Goal: Complete application form

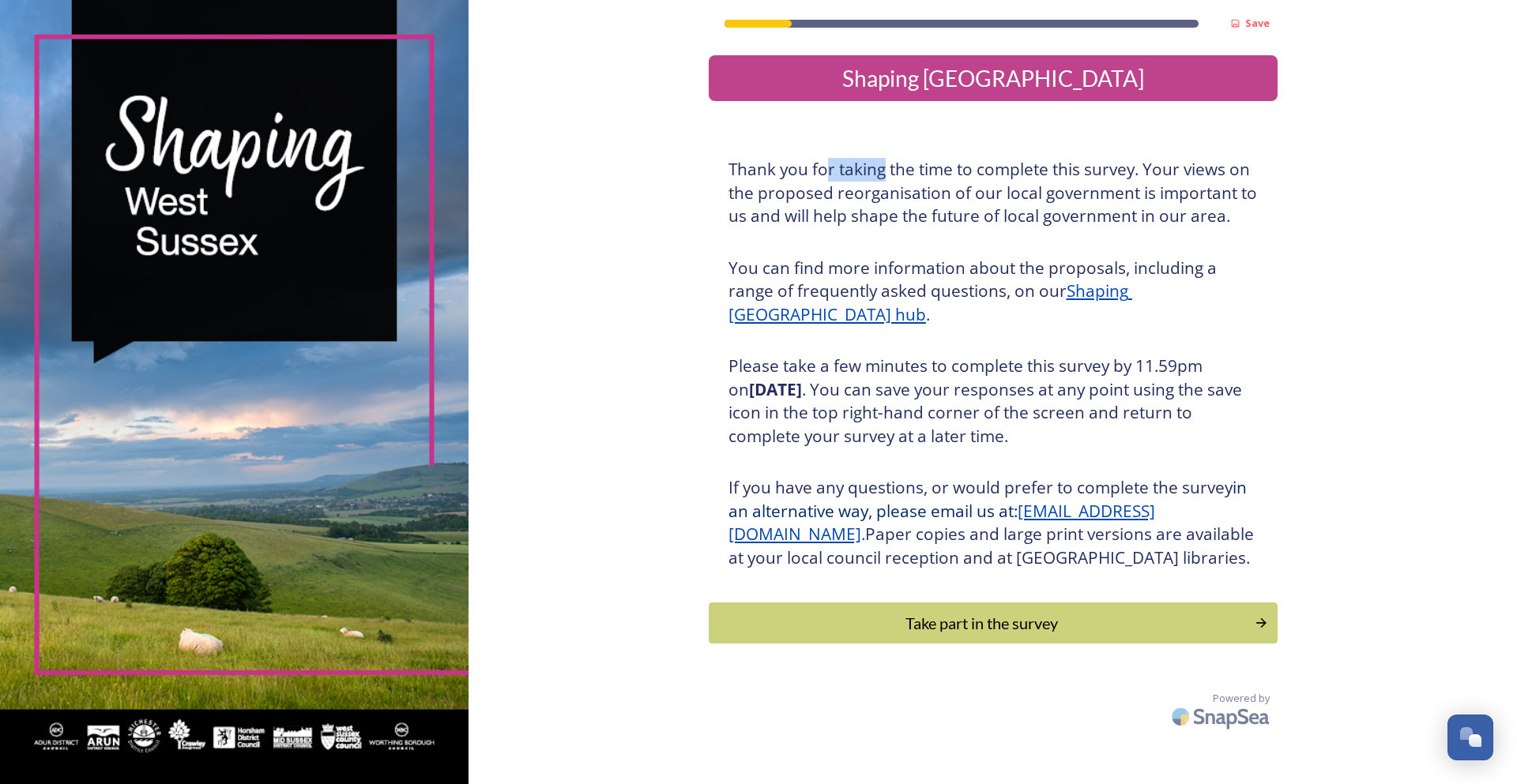
drag, startPoint x: 848, startPoint y: 174, endPoint x: 923, endPoint y: 179, distance: 75.2
click at [907, 178] on h3 "Thank you for taking the time to complete this survey. Your views on the propos…" at bounding box center [993, 193] width 529 height 70
click at [923, 179] on h3 "Thank you for taking the time to complete this survey. Your views on the propos…" at bounding box center [993, 193] width 529 height 70
click at [981, 635] on div "Take part in the survey" at bounding box center [981, 623] width 534 height 24
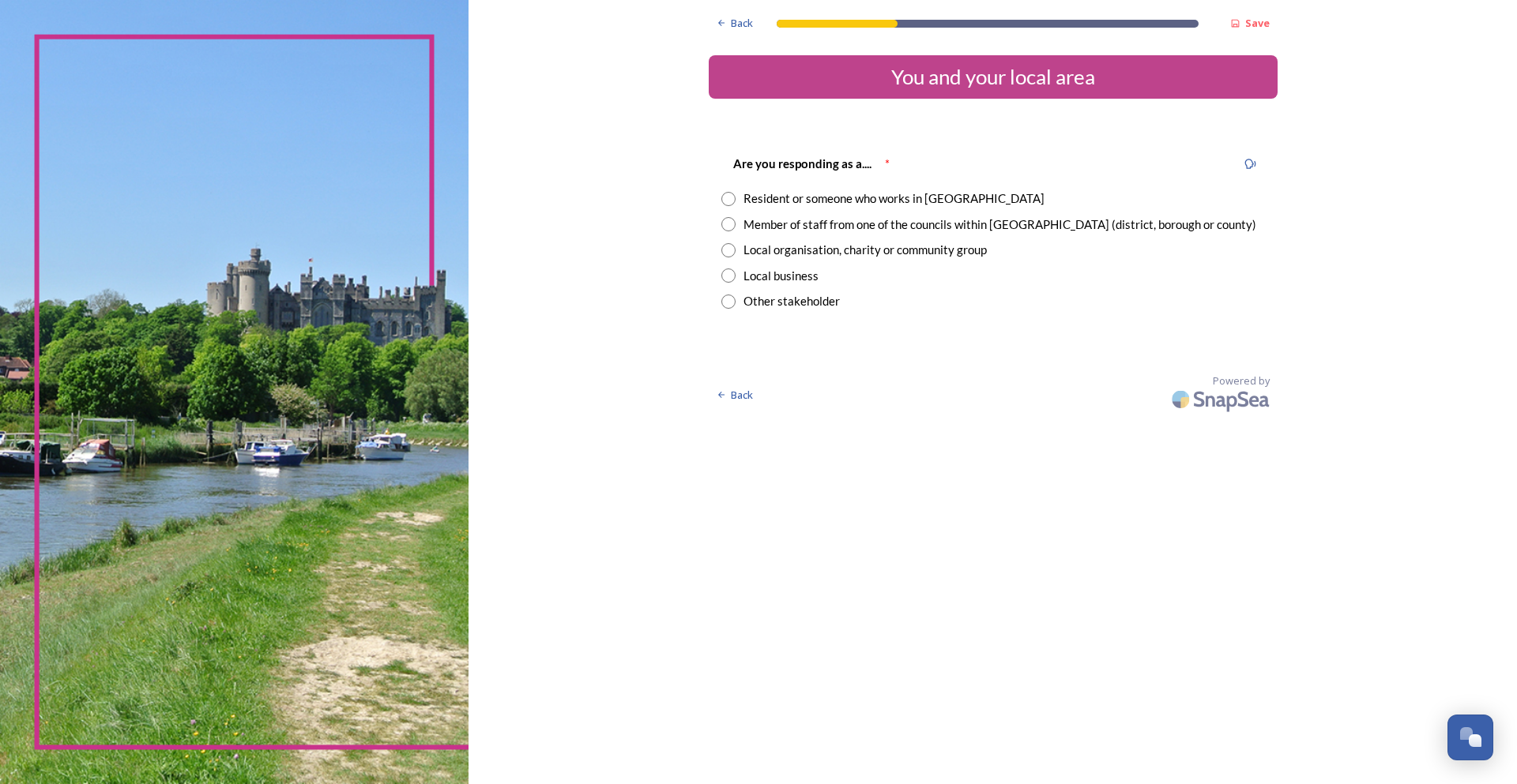
click at [812, 205] on div "Resident or someone who works in [GEOGRAPHIC_DATA]" at bounding box center [893, 199] width 301 height 18
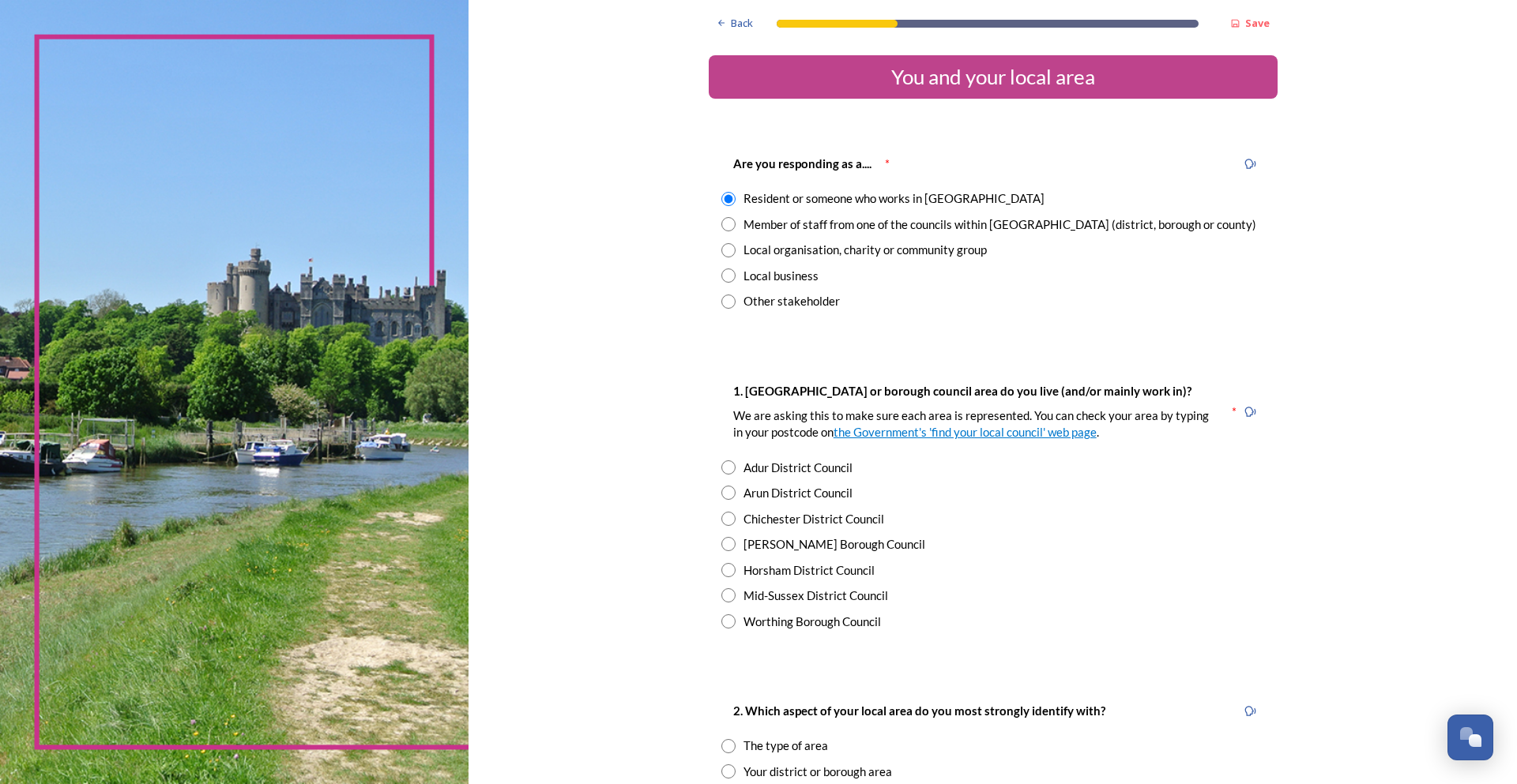
click at [797, 229] on div "Member of staff from one of the councils within [GEOGRAPHIC_DATA] (district, bo…" at bounding box center [999, 225] width 513 height 18
radio input "false"
radio input "true"
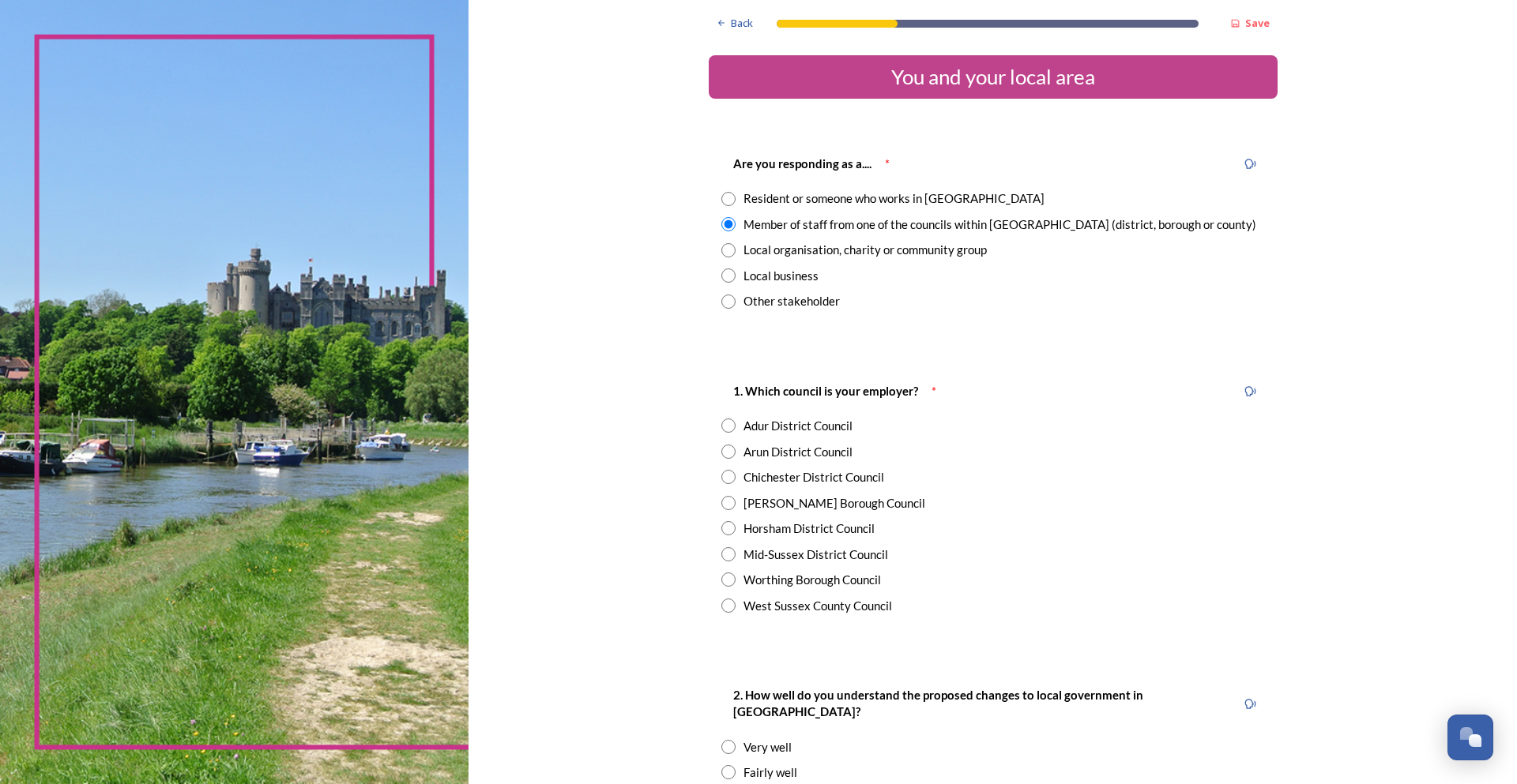
click at [794, 209] on div "Are you responding as a.... * Resident or someone who works in [GEOGRAPHIC_DATA…" at bounding box center [993, 232] width 569 height 188
click at [791, 195] on div "Resident or someone who works in [GEOGRAPHIC_DATA]" at bounding box center [893, 199] width 301 height 18
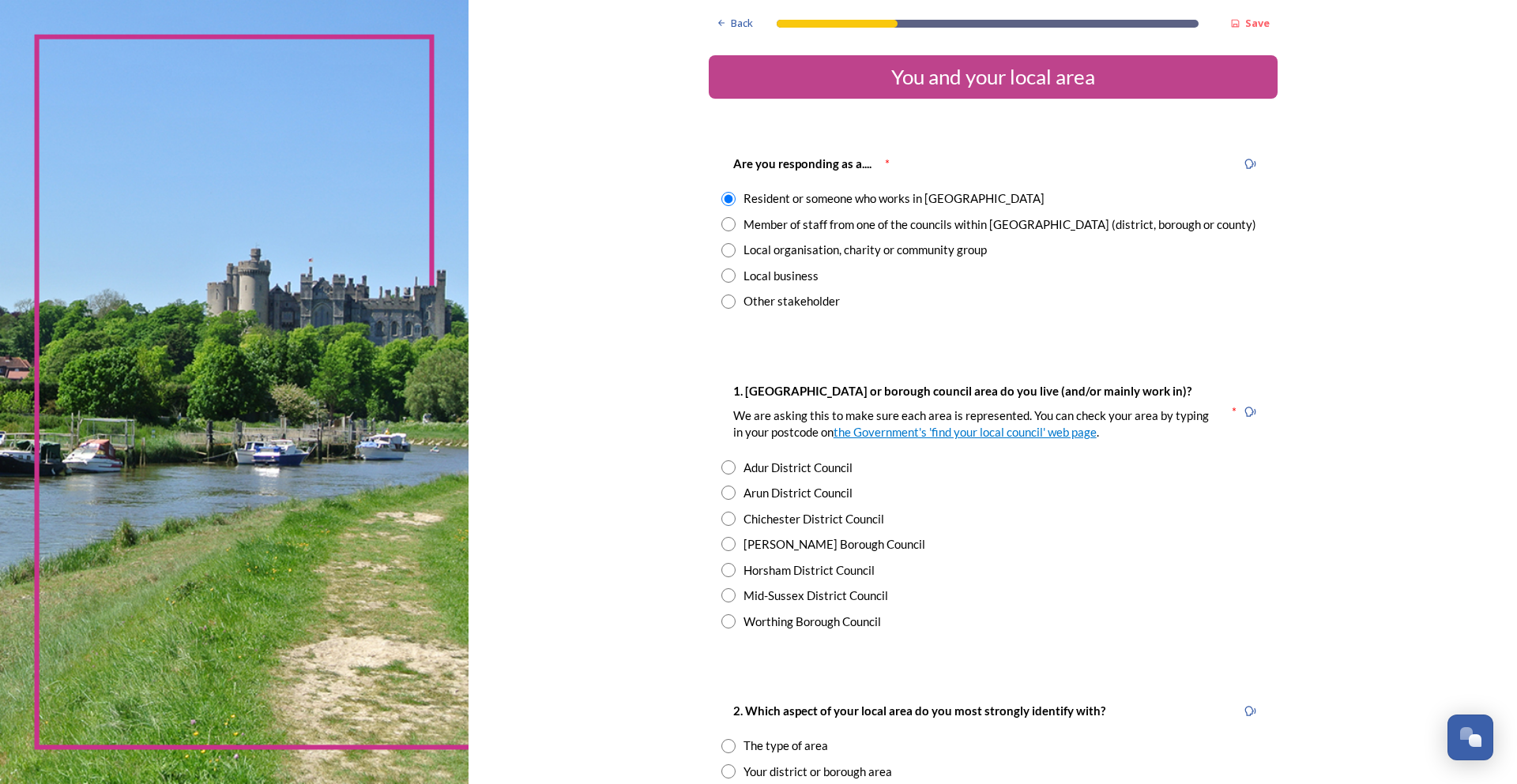
click at [880, 224] on div "Member of staff from one of the councils within [GEOGRAPHIC_DATA] (district, bo…" at bounding box center [999, 225] width 513 height 18
radio input "false"
radio input "true"
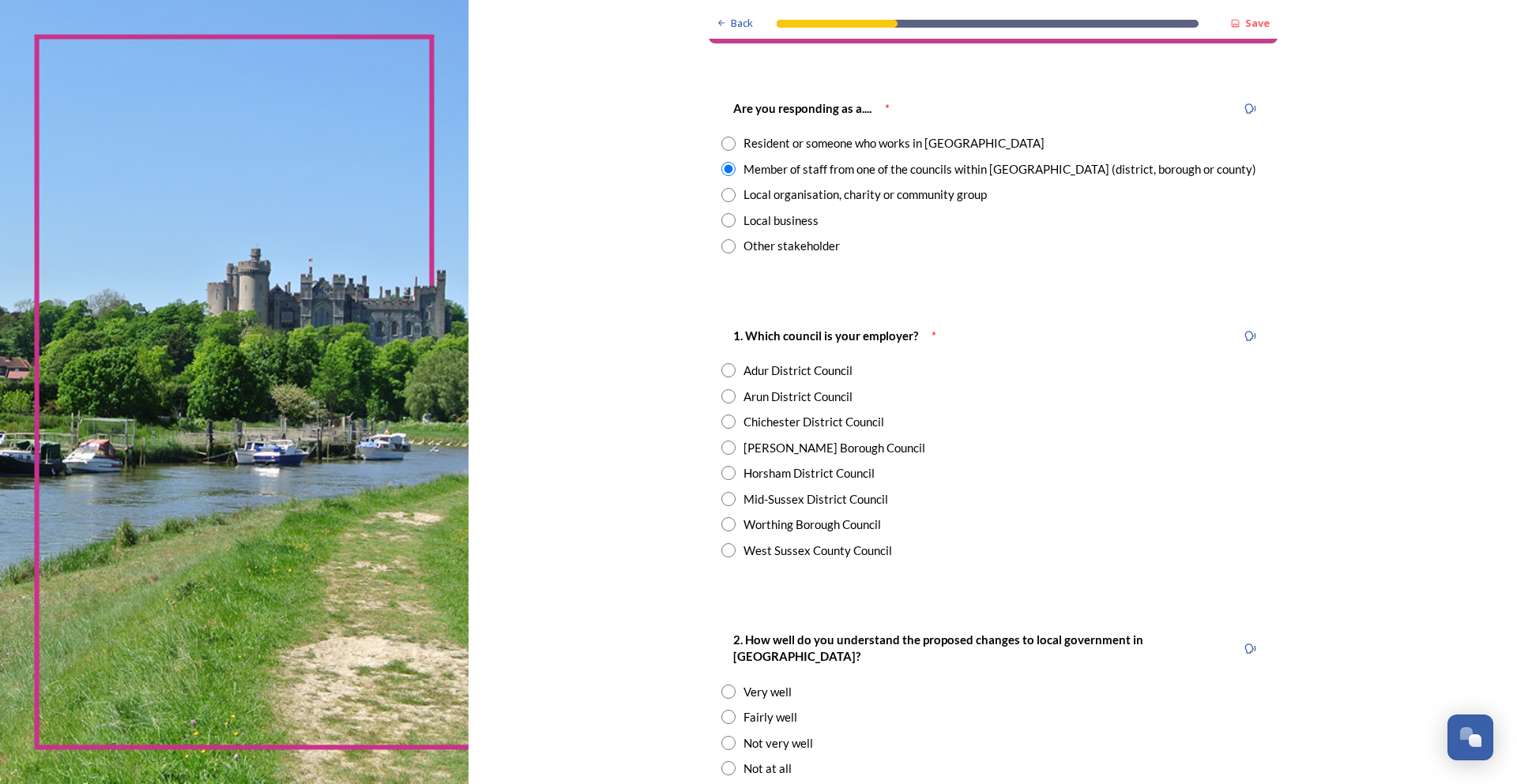
scroll to position [79, 0]
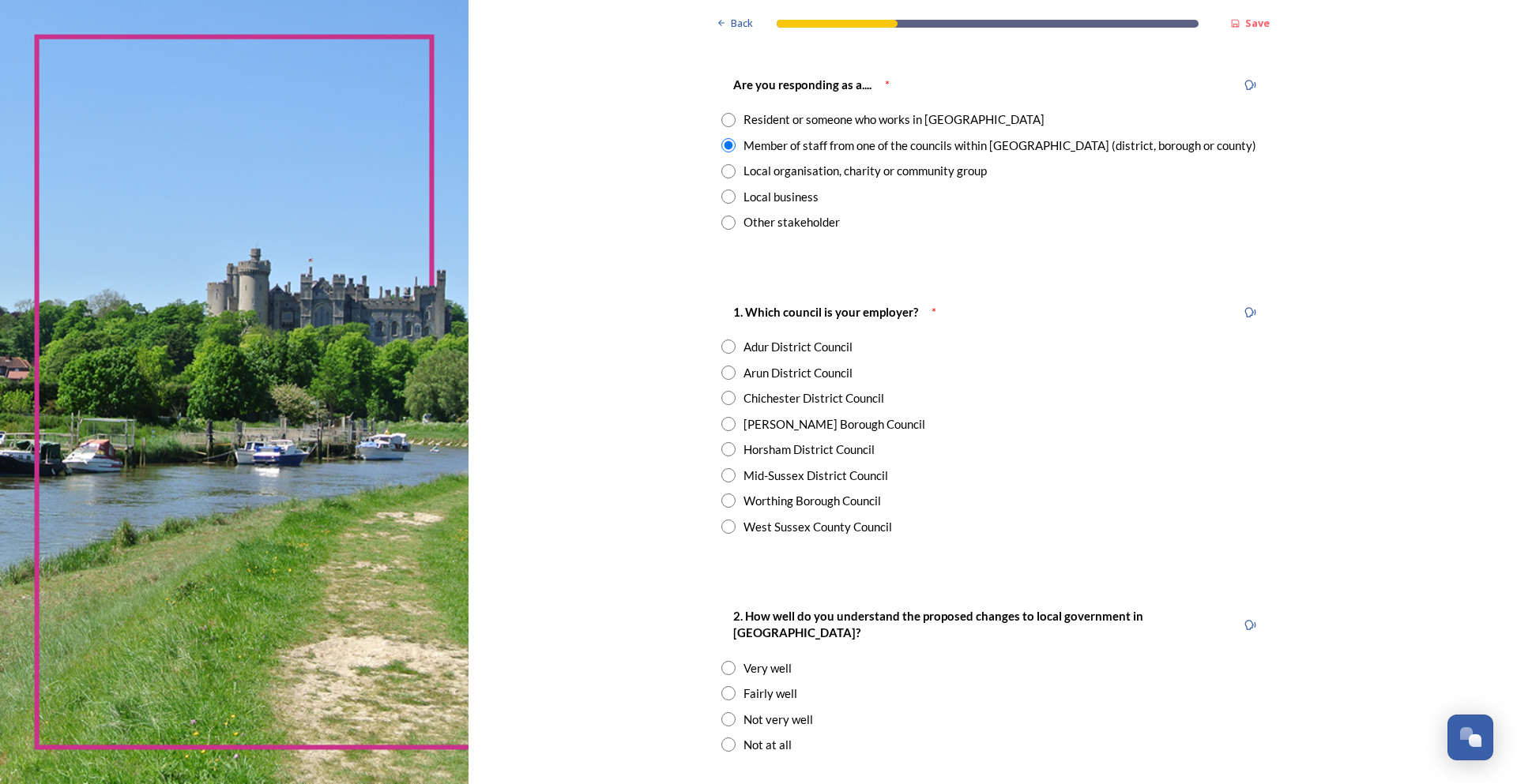
click at [784, 450] on div "Horsham District Council" at bounding box center [809, 450] width 131 height 18
radio input "true"
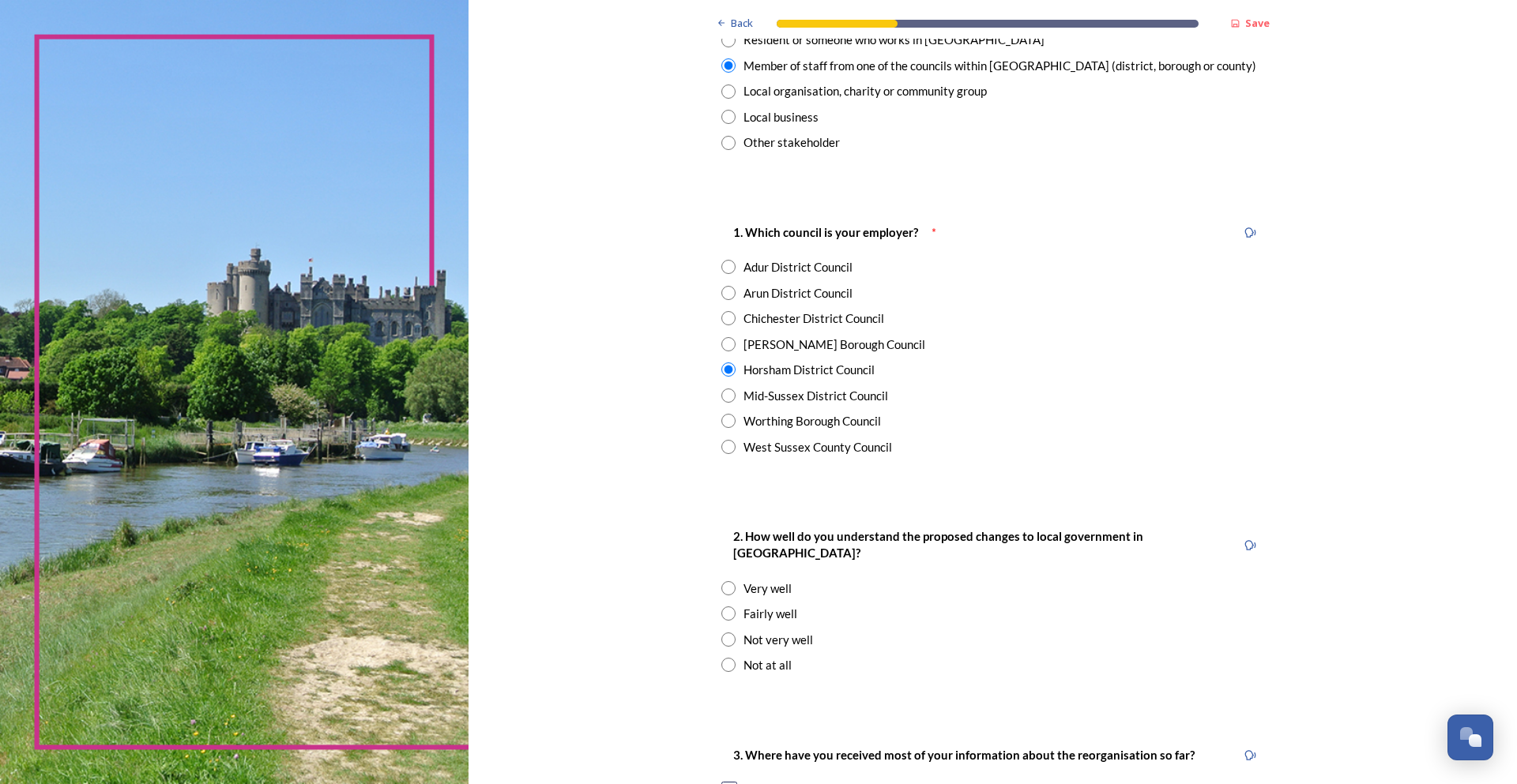
scroll to position [316, 0]
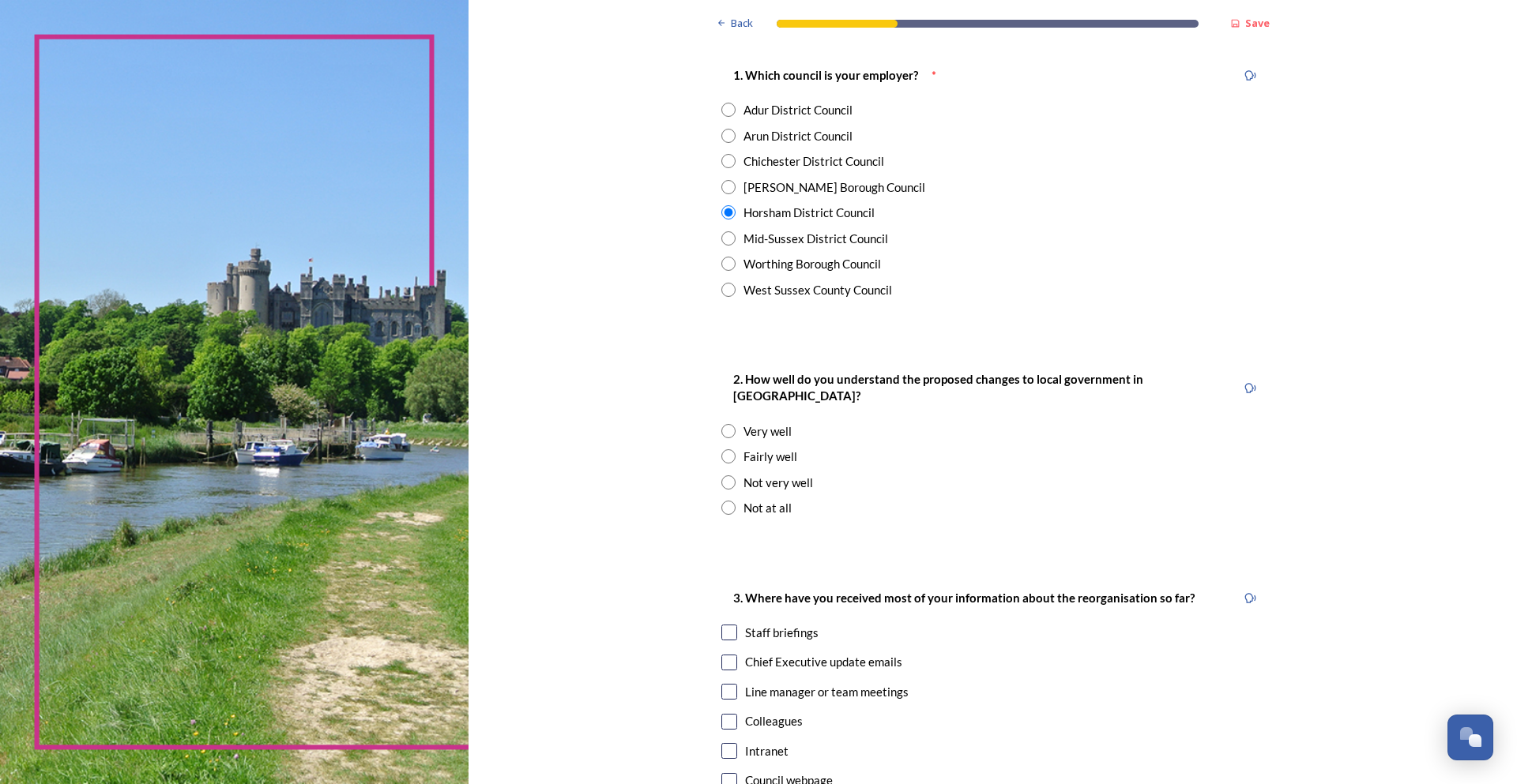
click at [771, 448] on div "Fairly well" at bounding box center [770, 457] width 54 height 18
radio input "true"
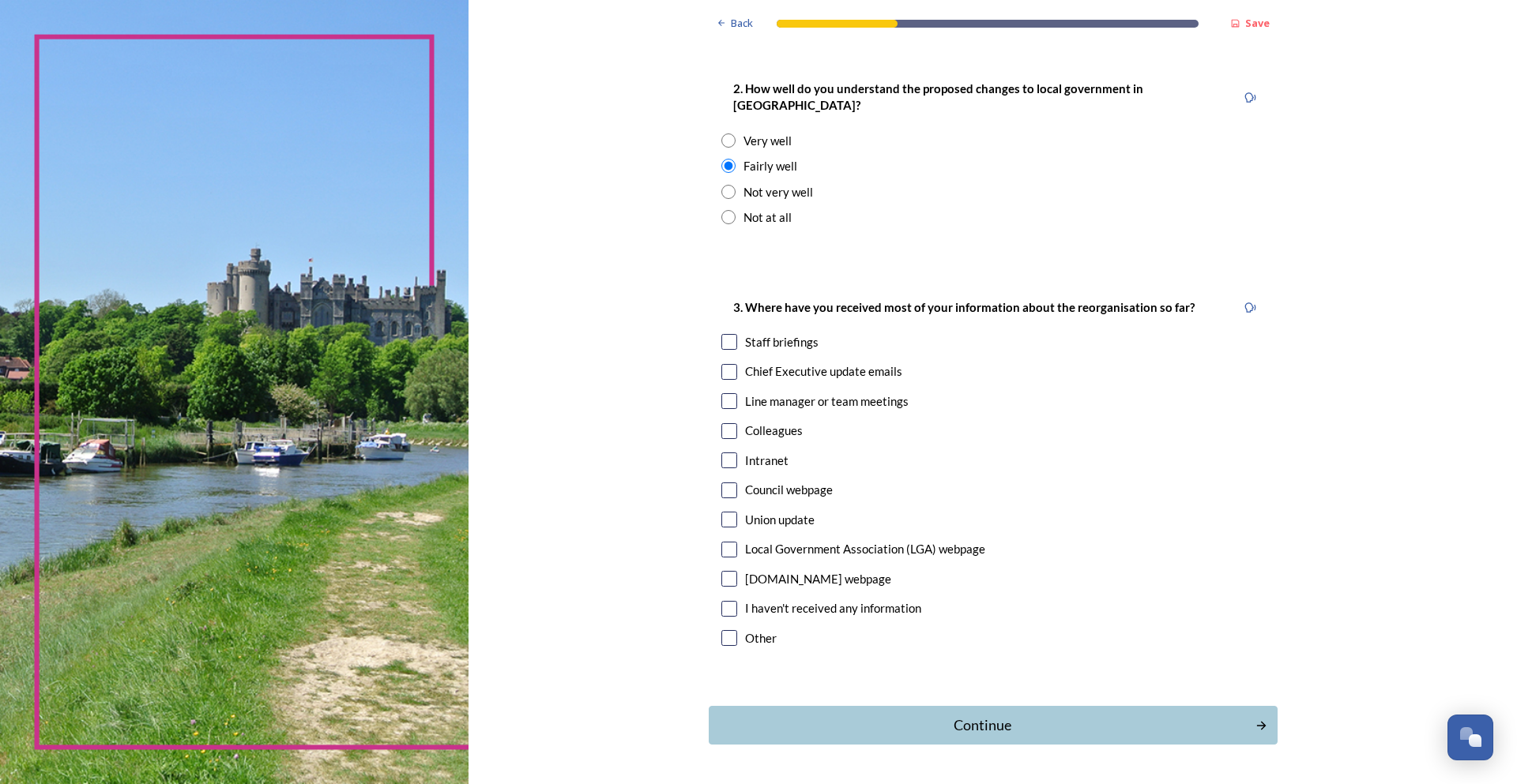
scroll to position [642, 0]
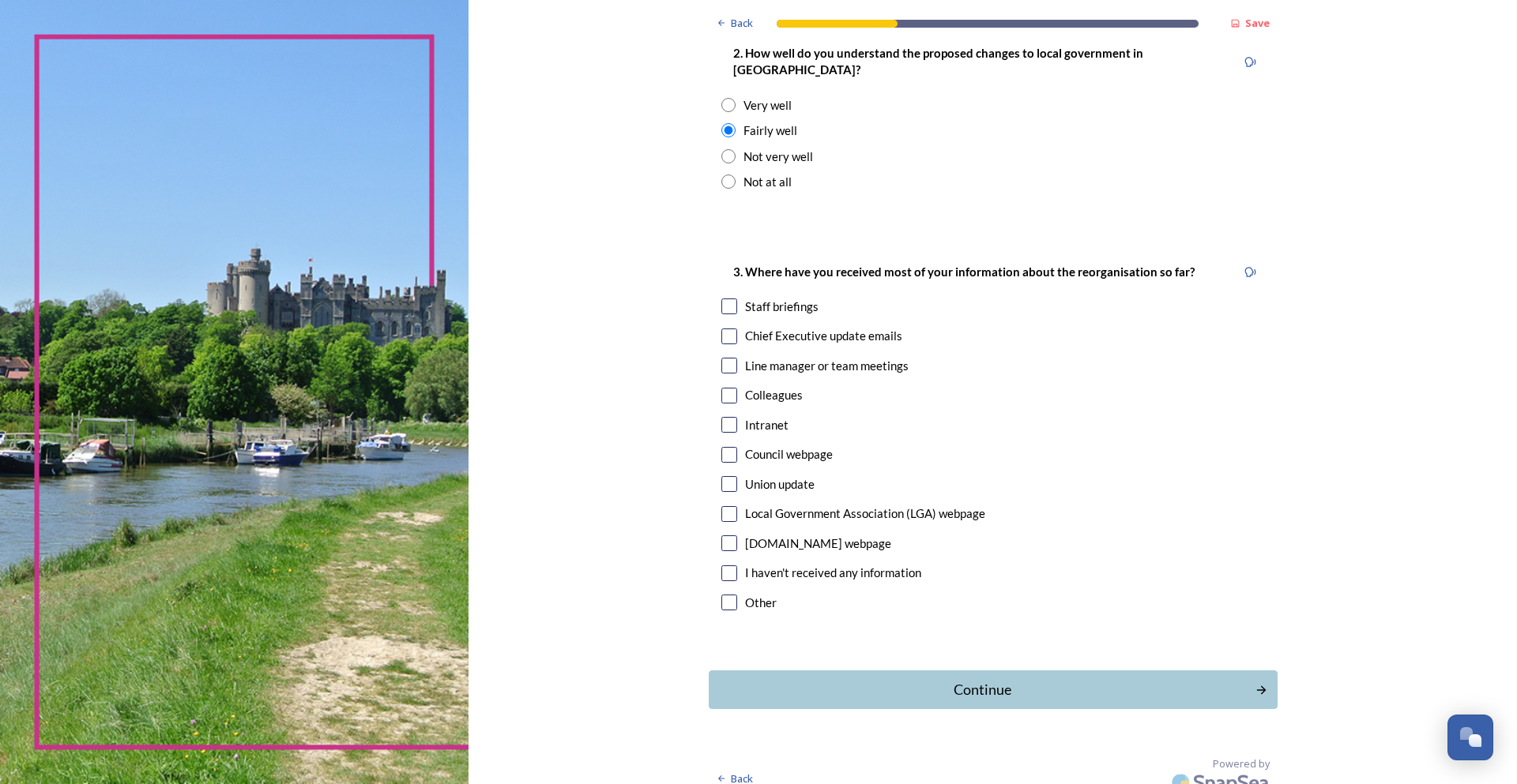
click at [783, 297] on div "Staff briefings" at bounding box center [782, 306] width 73 height 18
checkbox input "true"
click at [752, 327] on div "Chief Executive update emails" at bounding box center [823, 336] width 157 height 18
checkbox input "true"
click at [1107, 680] on div "Continue" at bounding box center [981, 690] width 535 height 21
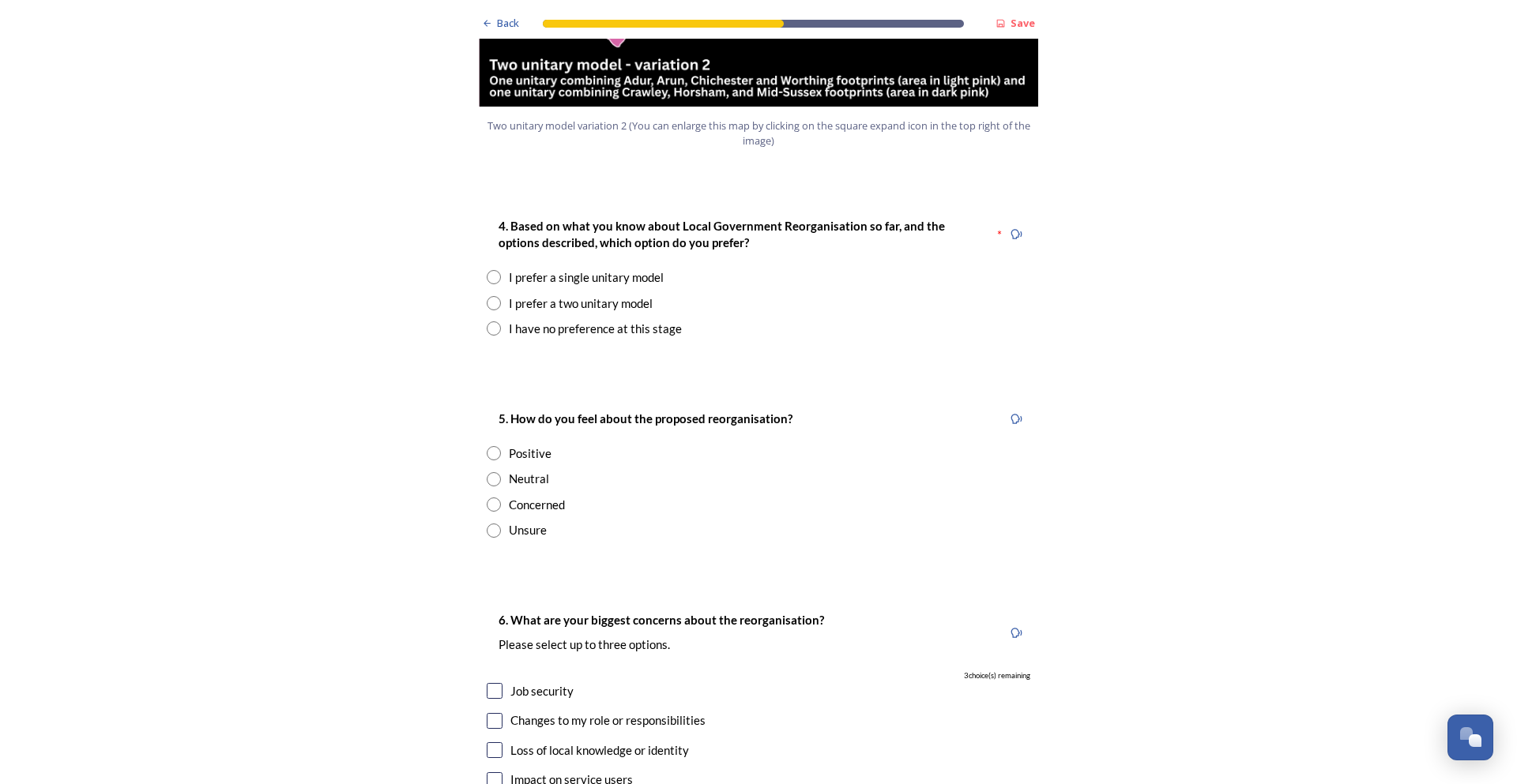
scroll to position [1975, 0]
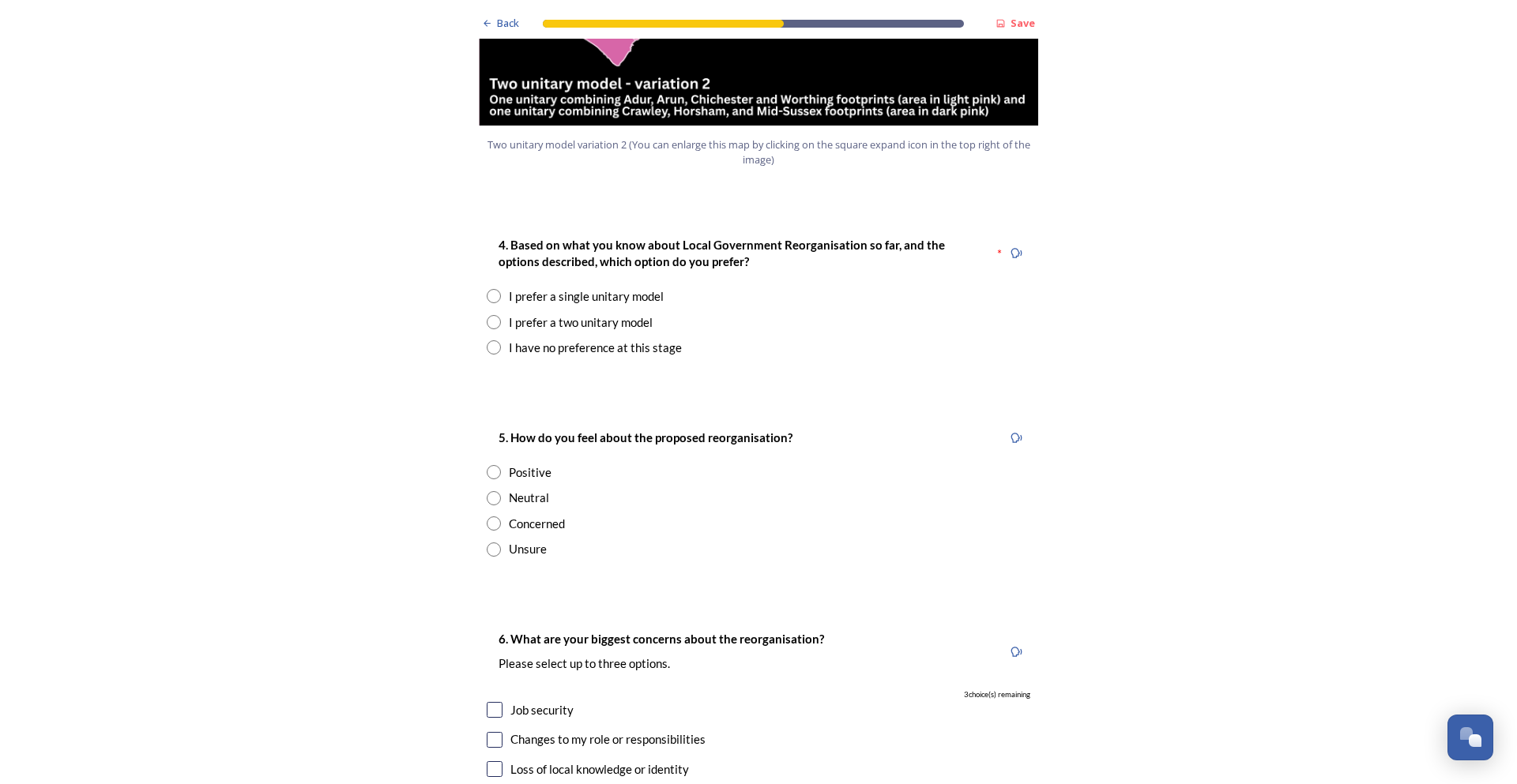
drag, startPoint x: 601, startPoint y: 277, endPoint x: 600, endPoint y: 285, distance: 8.1
click at [601, 314] on div "I prefer a two unitary model" at bounding box center [580, 323] width 143 height 18
radio input "true"
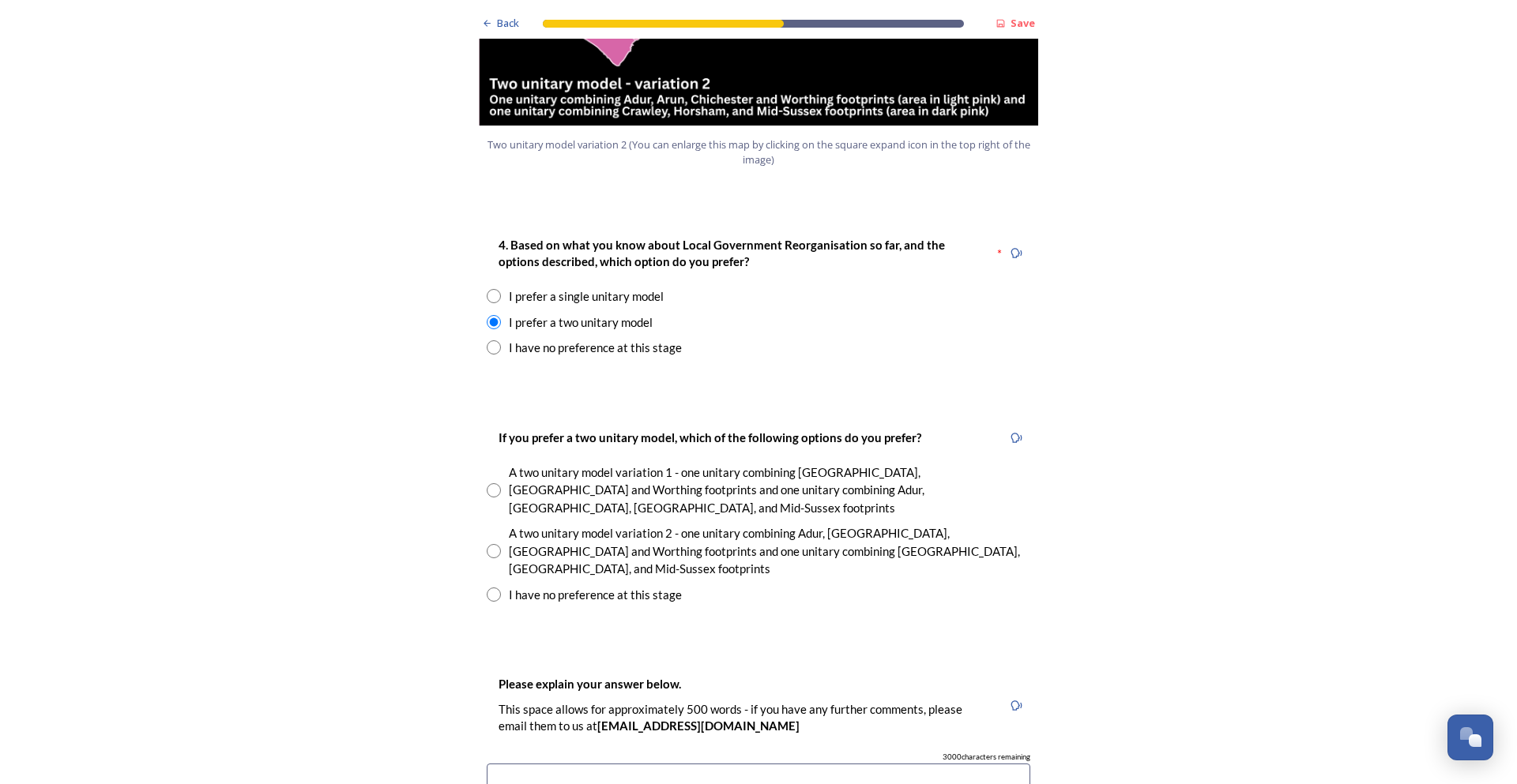
click at [589, 464] on div "A two unitary model variation 1 - one unitary combining [GEOGRAPHIC_DATA], [GEO…" at bounding box center [770, 491] width 522 height 54
click at [579, 525] on div "A two unitary model variation 2 - one unitary combining Adur, [GEOGRAPHIC_DATA]…" at bounding box center [770, 552] width 522 height 54
radio input "false"
radio input "true"
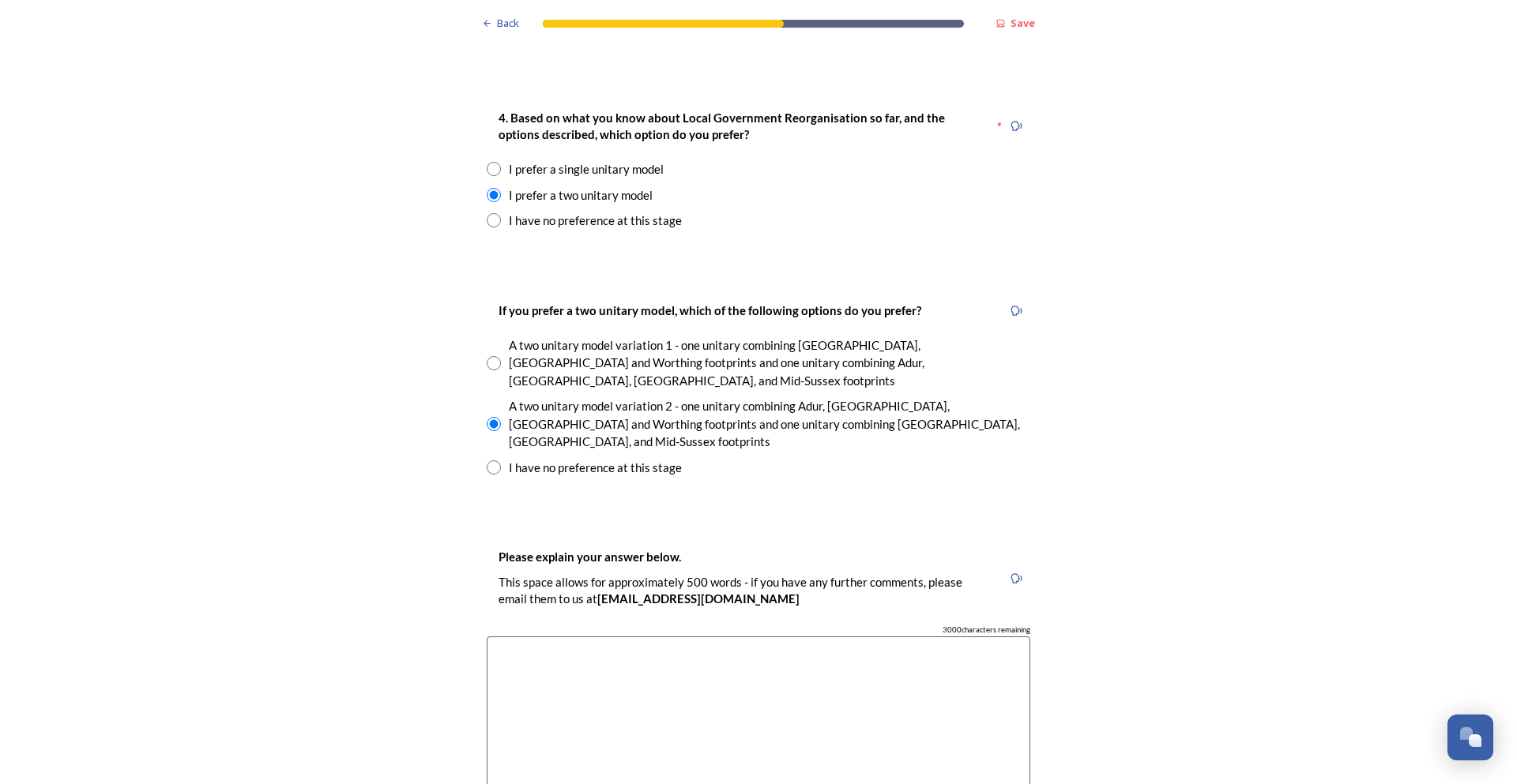
scroll to position [2212, 0]
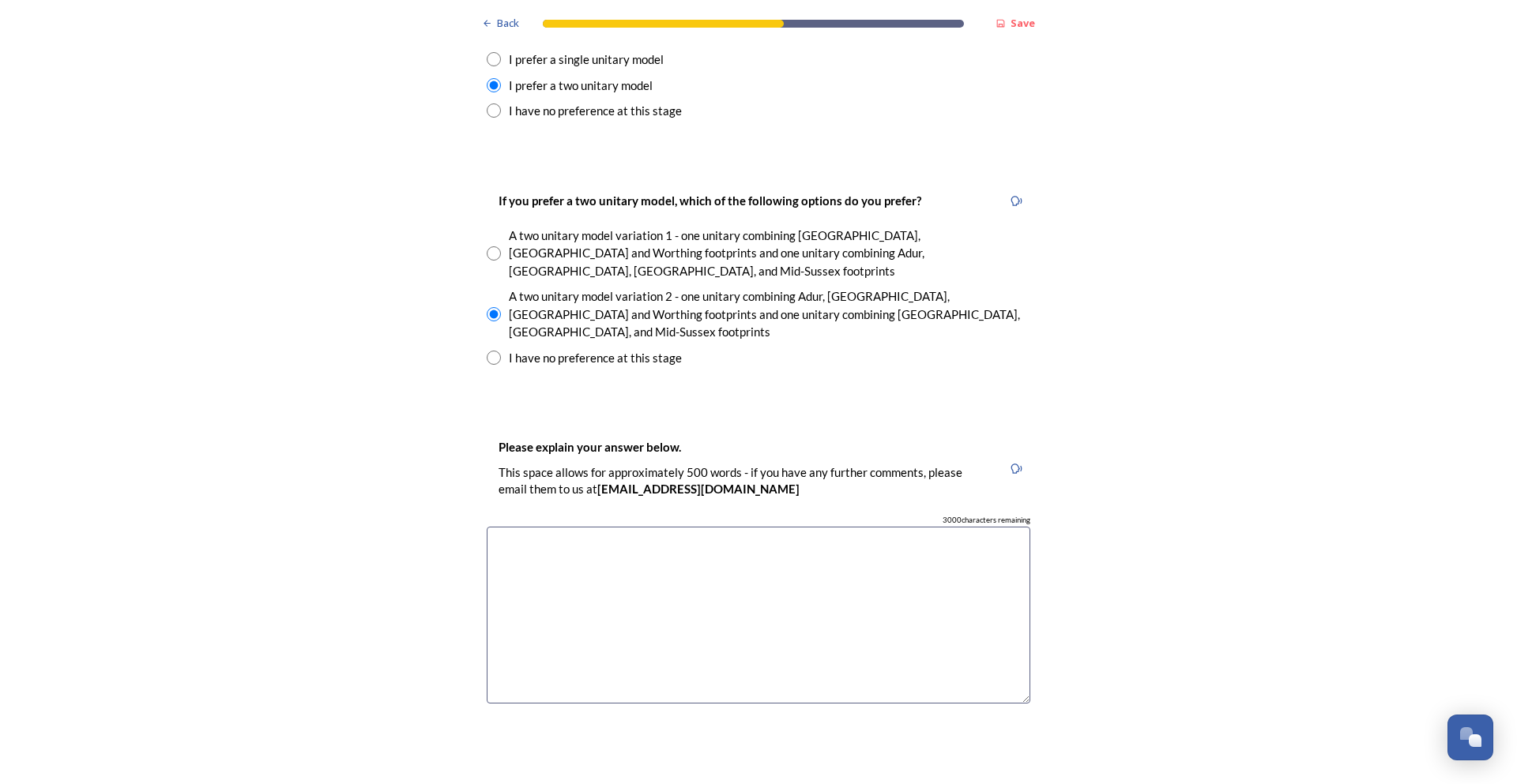
click at [795, 601] on textarea at bounding box center [758, 615] width 544 height 178
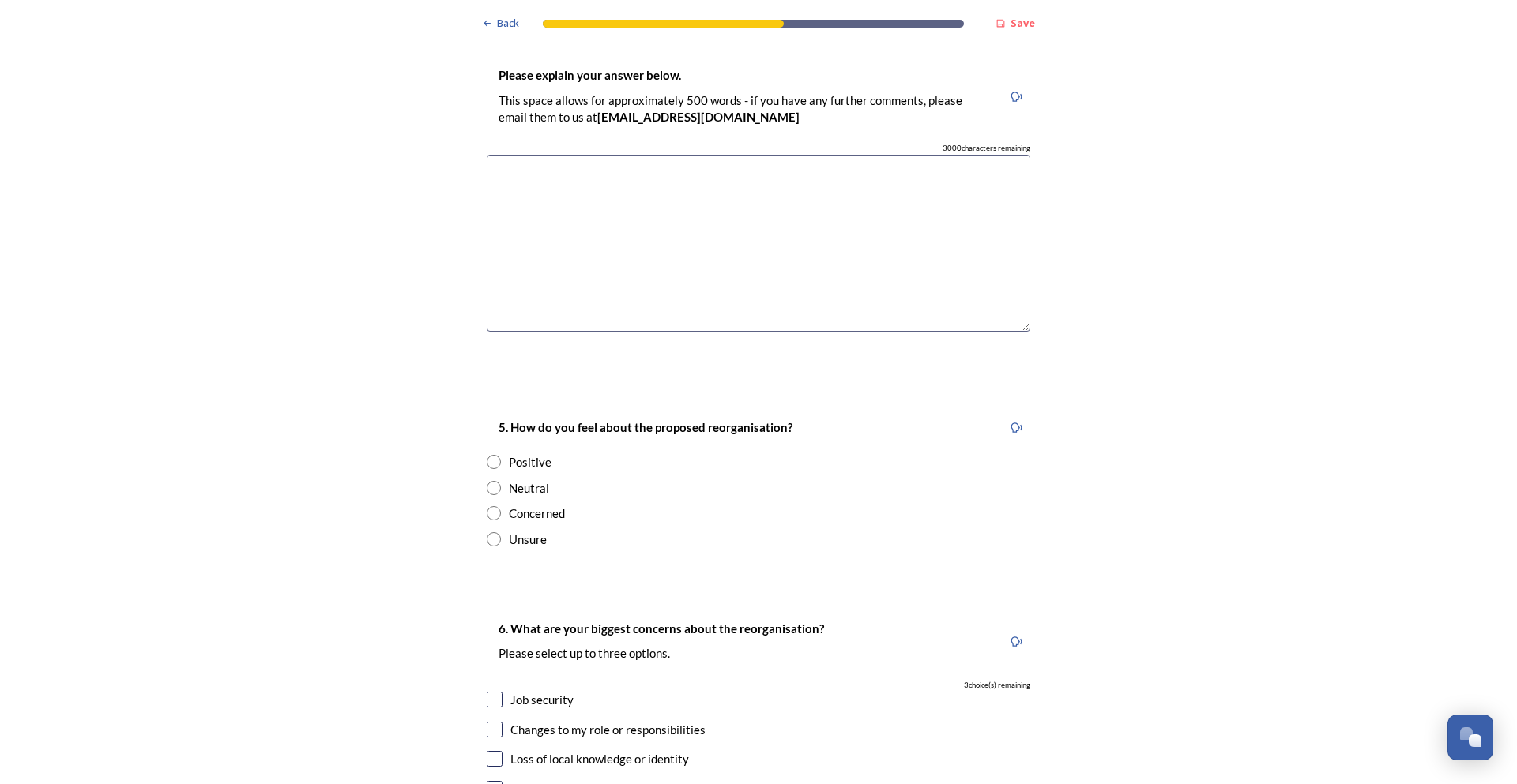
scroll to position [2606, 0]
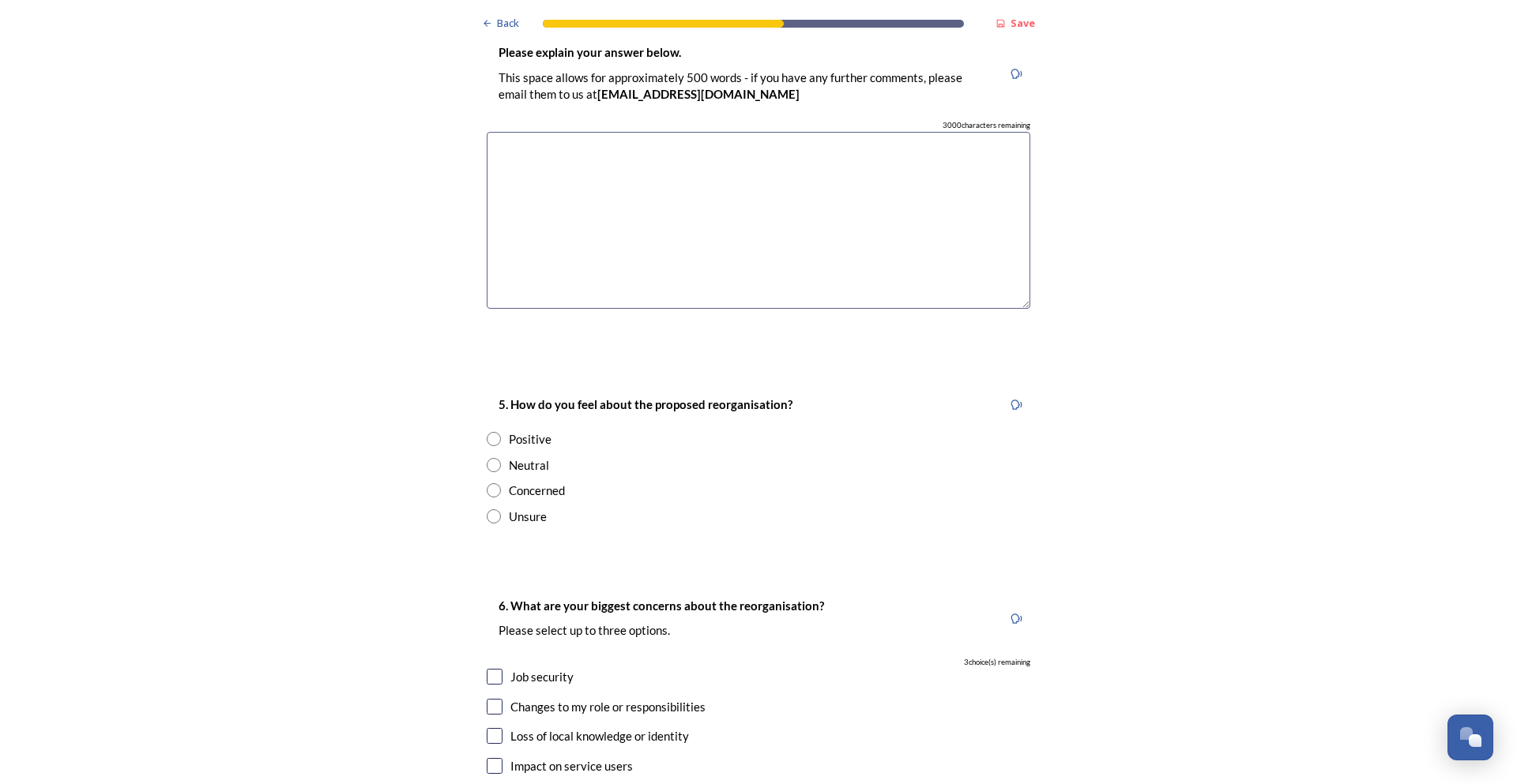
click at [526, 456] on div "Neutral" at bounding box center [528, 465] width 40 height 18
radio input "true"
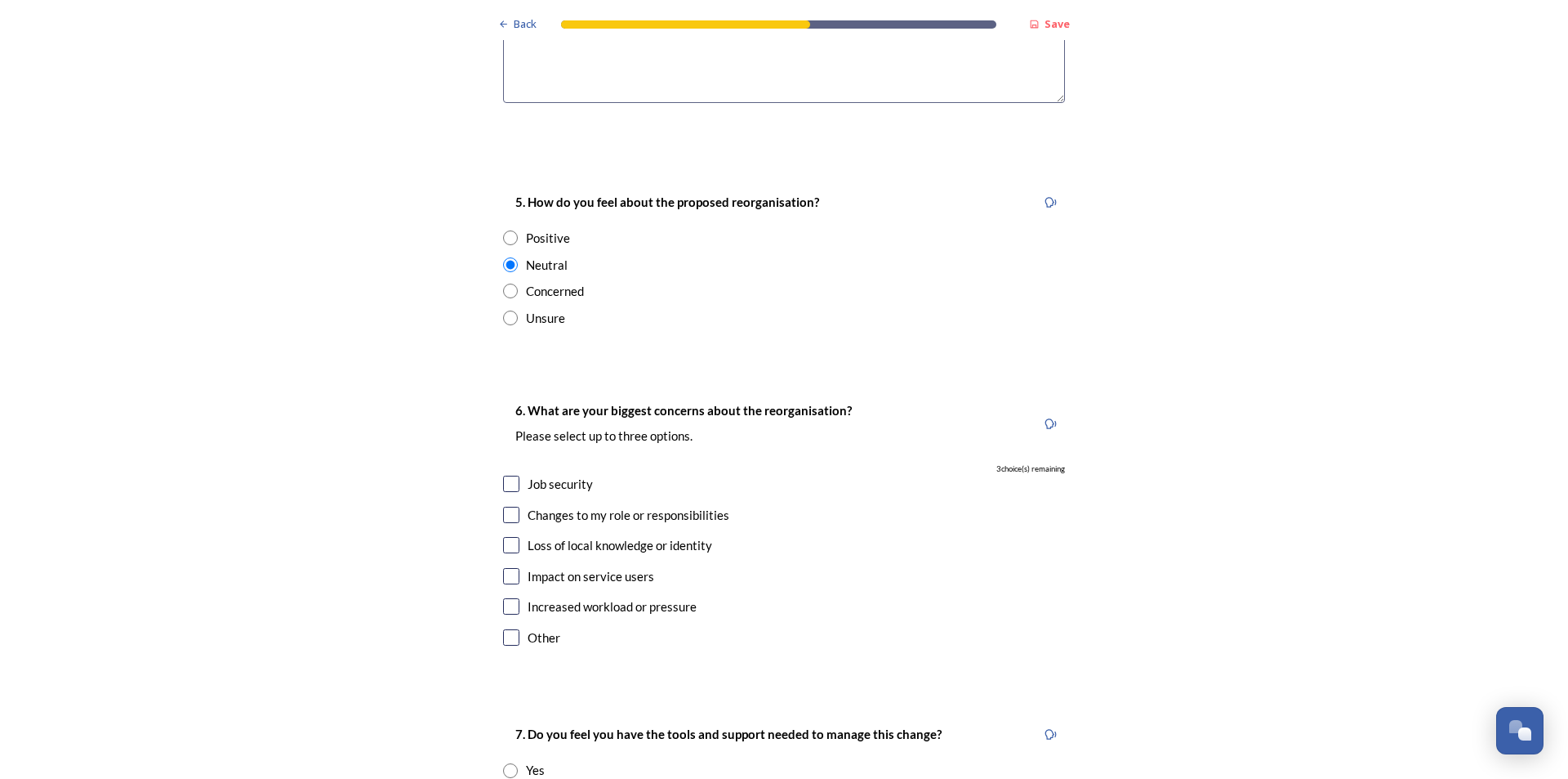
scroll to position [2941, 0]
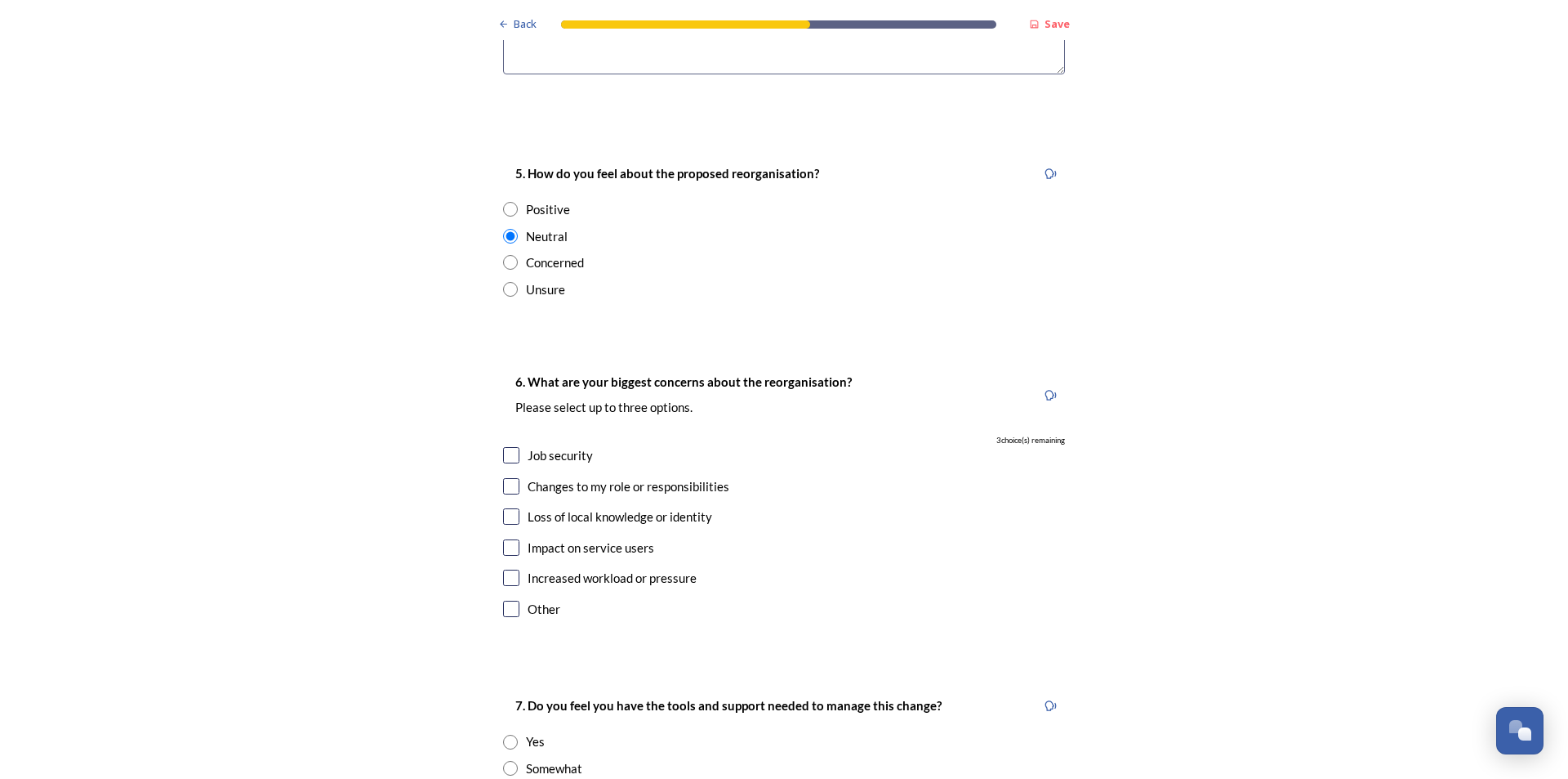
click at [591, 539] on div "Impact on service users" at bounding box center [591, 548] width 126 height 19
checkbox input "true"
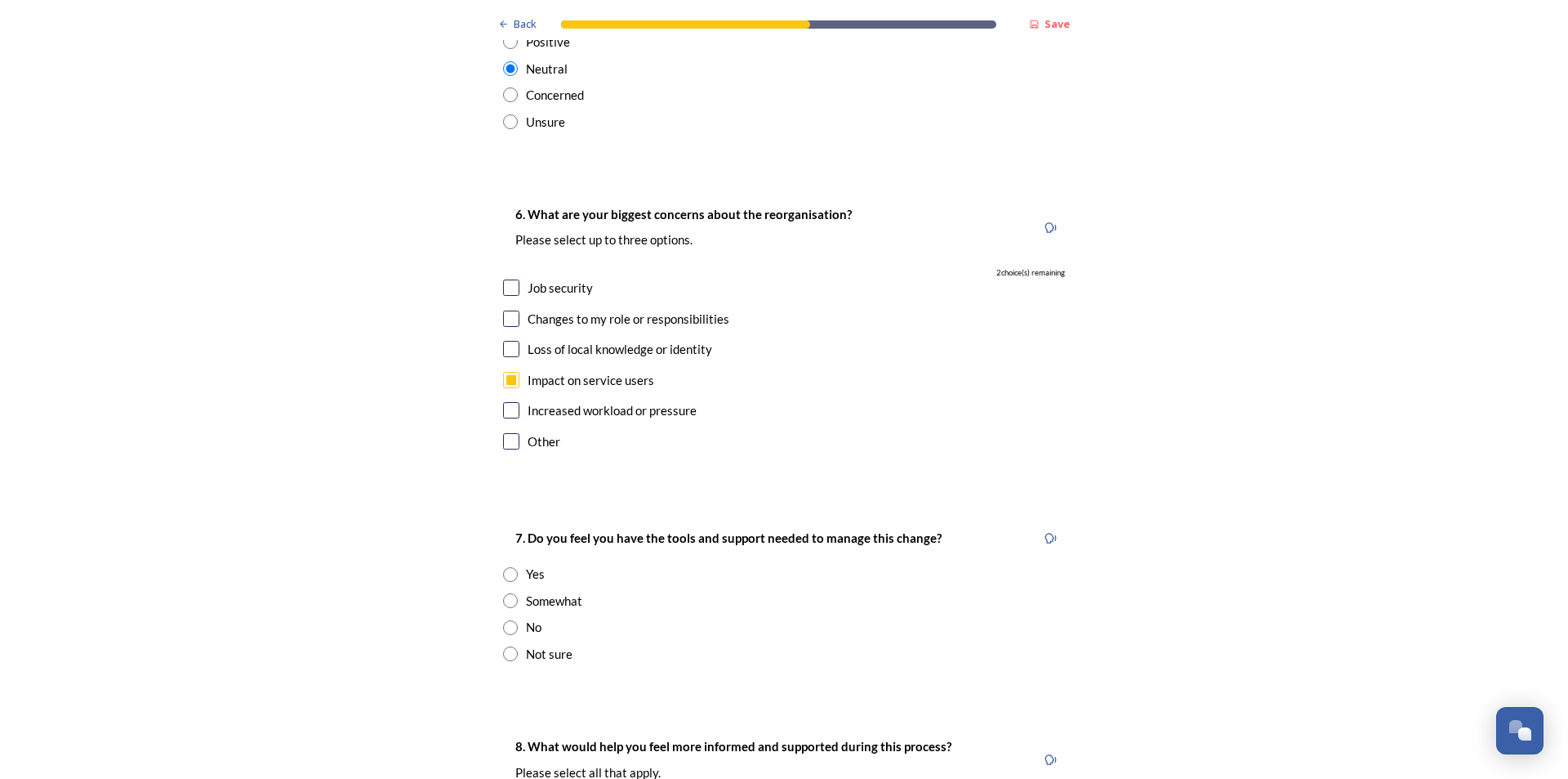
scroll to position [3187, 0]
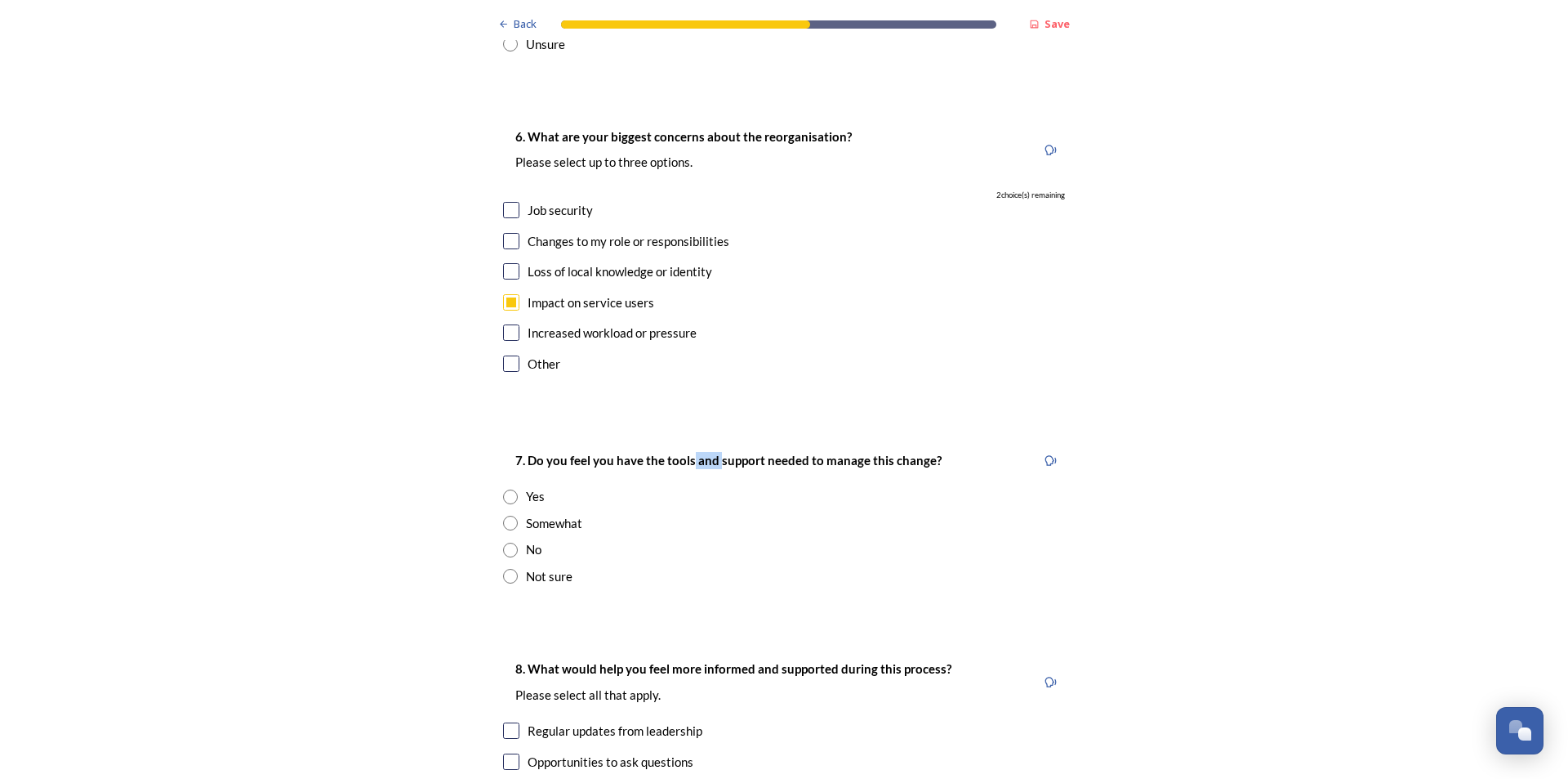
drag, startPoint x: 710, startPoint y: 368, endPoint x: 735, endPoint y: 384, distance: 29.7
click at [724, 453] on strong "7. Do you feel you have the tools and support needed to manage this change?" at bounding box center [729, 459] width 426 height 14
click at [736, 442] on div "7. Do you feel you have the tools and support needed to manage this change?" at bounding box center [728, 460] width 451 height 37
click at [562, 514] on div "Somewhat" at bounding box center [554, 524] width 56 height 19
radio input "true"
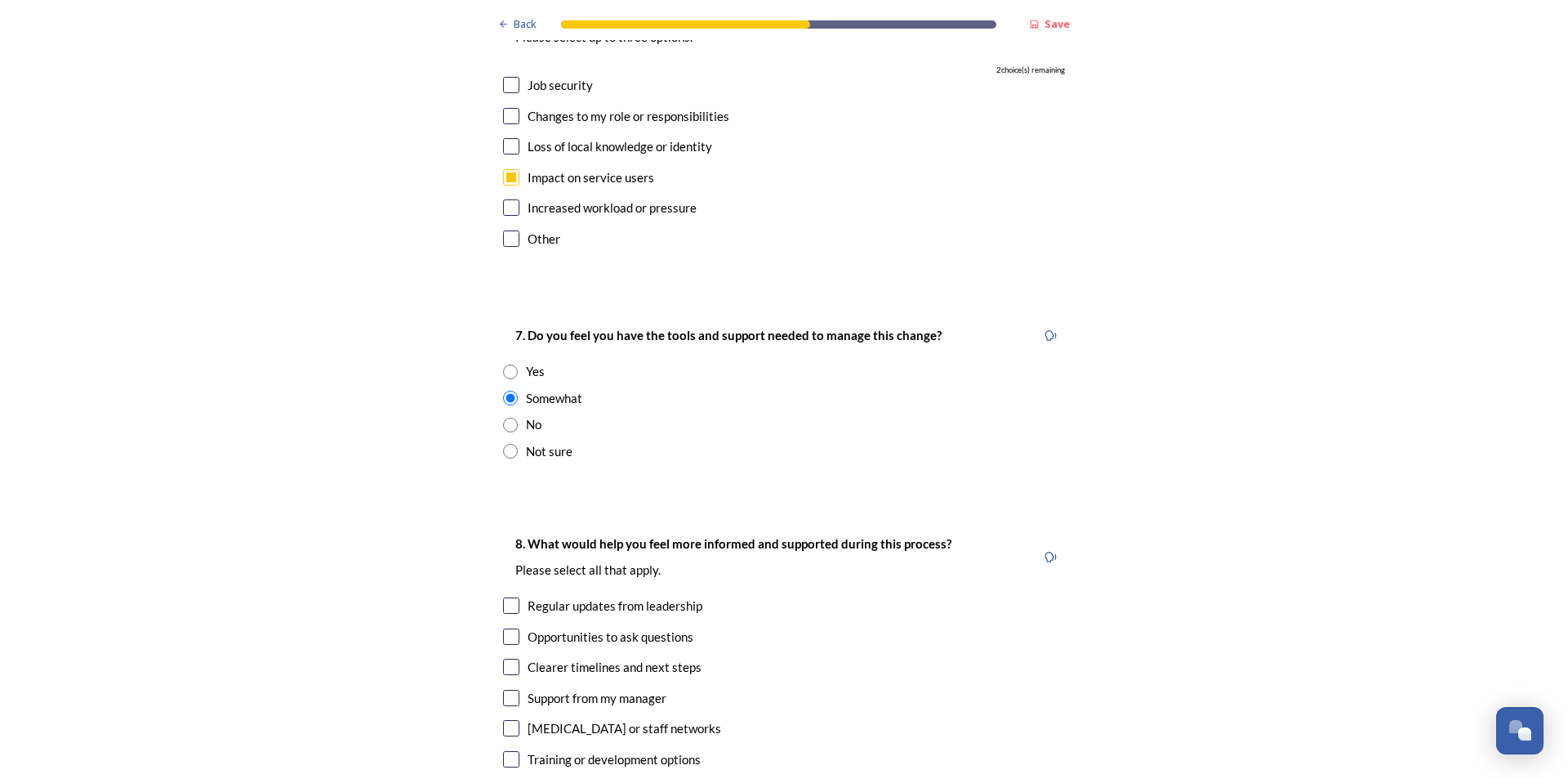
scroll to position [3432, 0]
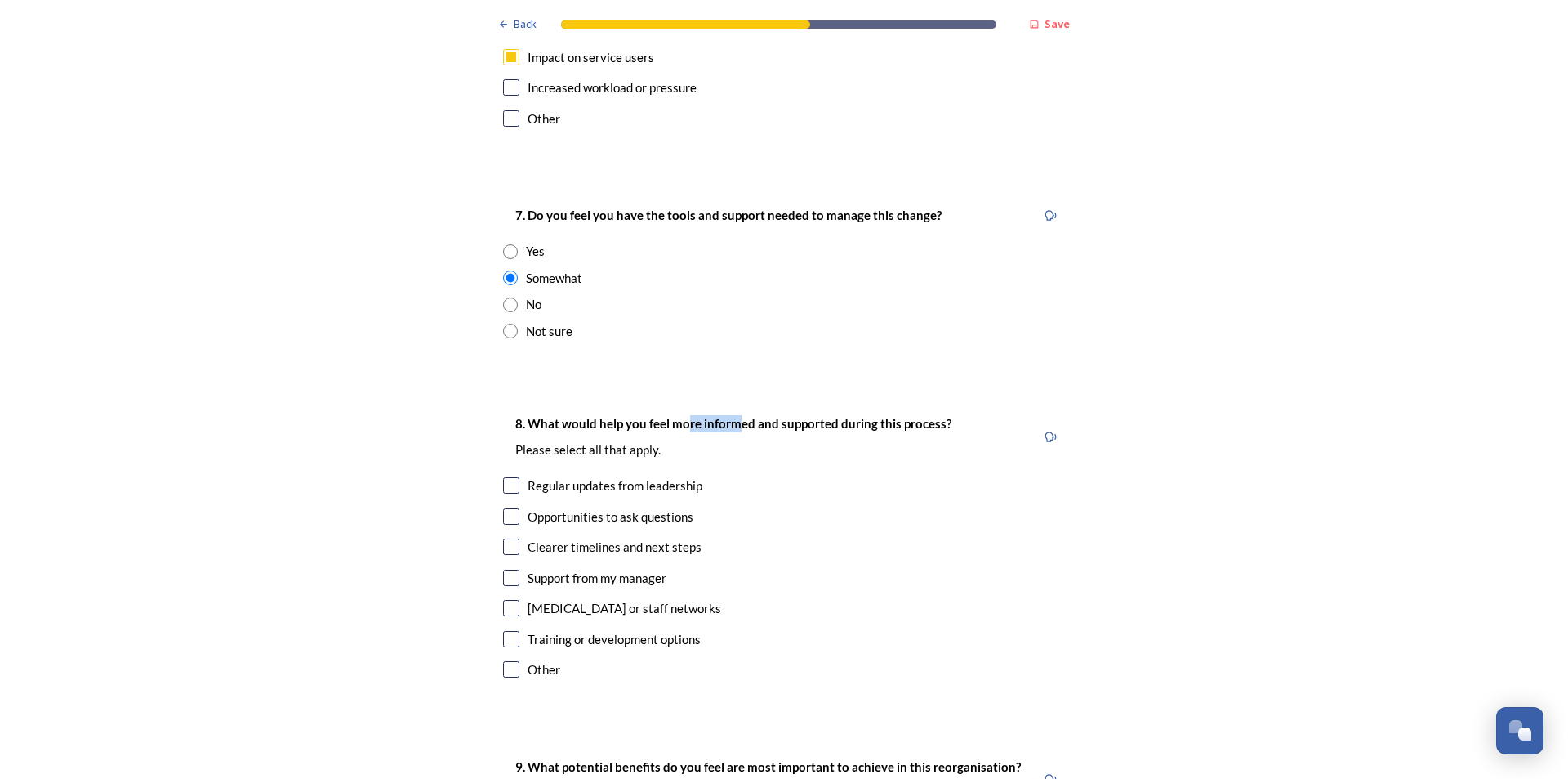
drag, startPoint x: 679, startPoint y: 339, endPoint x: 746, endPoint y: 342, distance: 67.1
click at [741, 416] on strong "8. What would help you feel more informed and supported during this process?" at bounding box center [734, 422] width 436 height 14
click at [748, 416] on strong "8. What would help you feel more informed and supported during this process?" at bounding box center [734, 422] width 436 height 14
drag, startPoint x: 643, startPoint y: 347, endPoint x: 687, endPoint y: 350, distance: 44.1
click at [683, 406] on div "8. What would help you feel more informed and supported during this process? Pl…" at bounding box center [733, 437] width 461 height 63
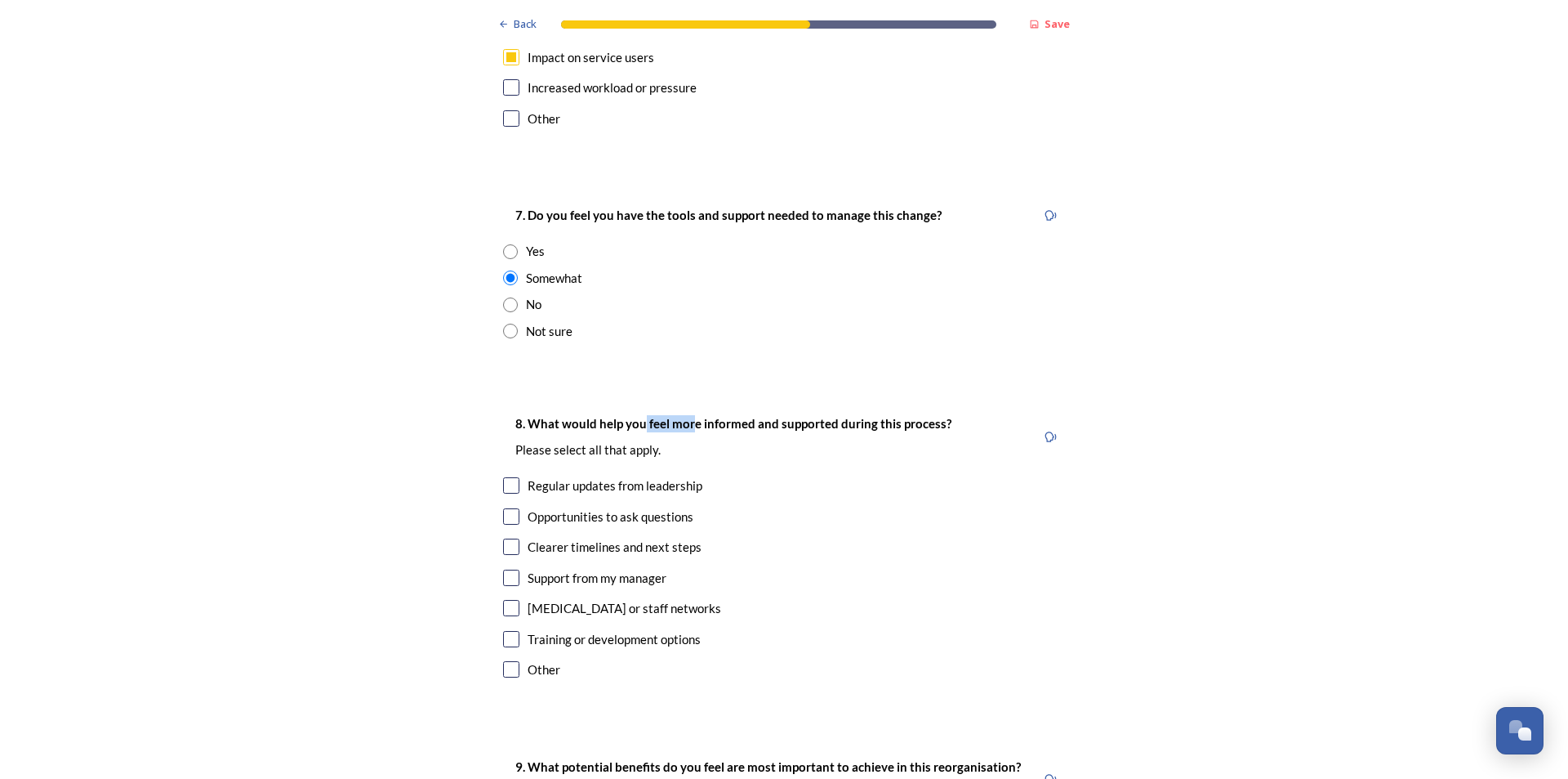
click at [688, 406] on div "8. What would help you feel more informed and supported during this process? Pl…" at bounding box center [733, 437] width 461 height 63
click at [527, 630] on div "Training or development options" at bounding box center [613, 639] width 173 height 19
checkbox input "true"
click at [503, 599] on div "[MEDICAL_DATA] or staff networks" at bounding box center [784, 608] width 562 height 19
click at [507, 599] on input "checkbox" at bounding box center [511, 607] width 16 height 16
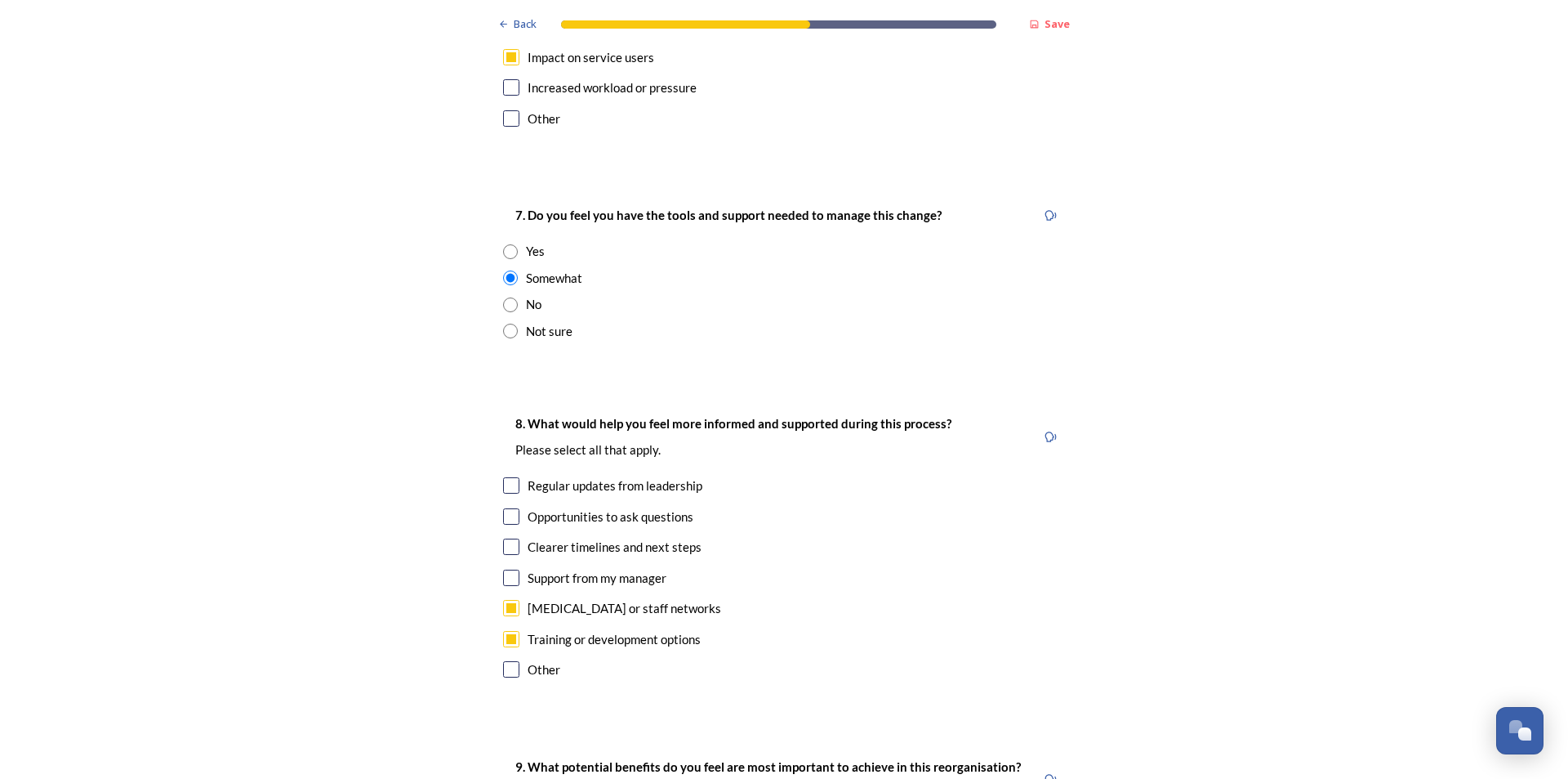
checkbox input "false"
click at [509, 570] on input "checkbox" at bounding box center [511, 578] width 16 height 16
checkbox input "false"
click at [514, 538] on div "Clearer timelines and next steps" at bounding box center [784, 547] width 562 height 19
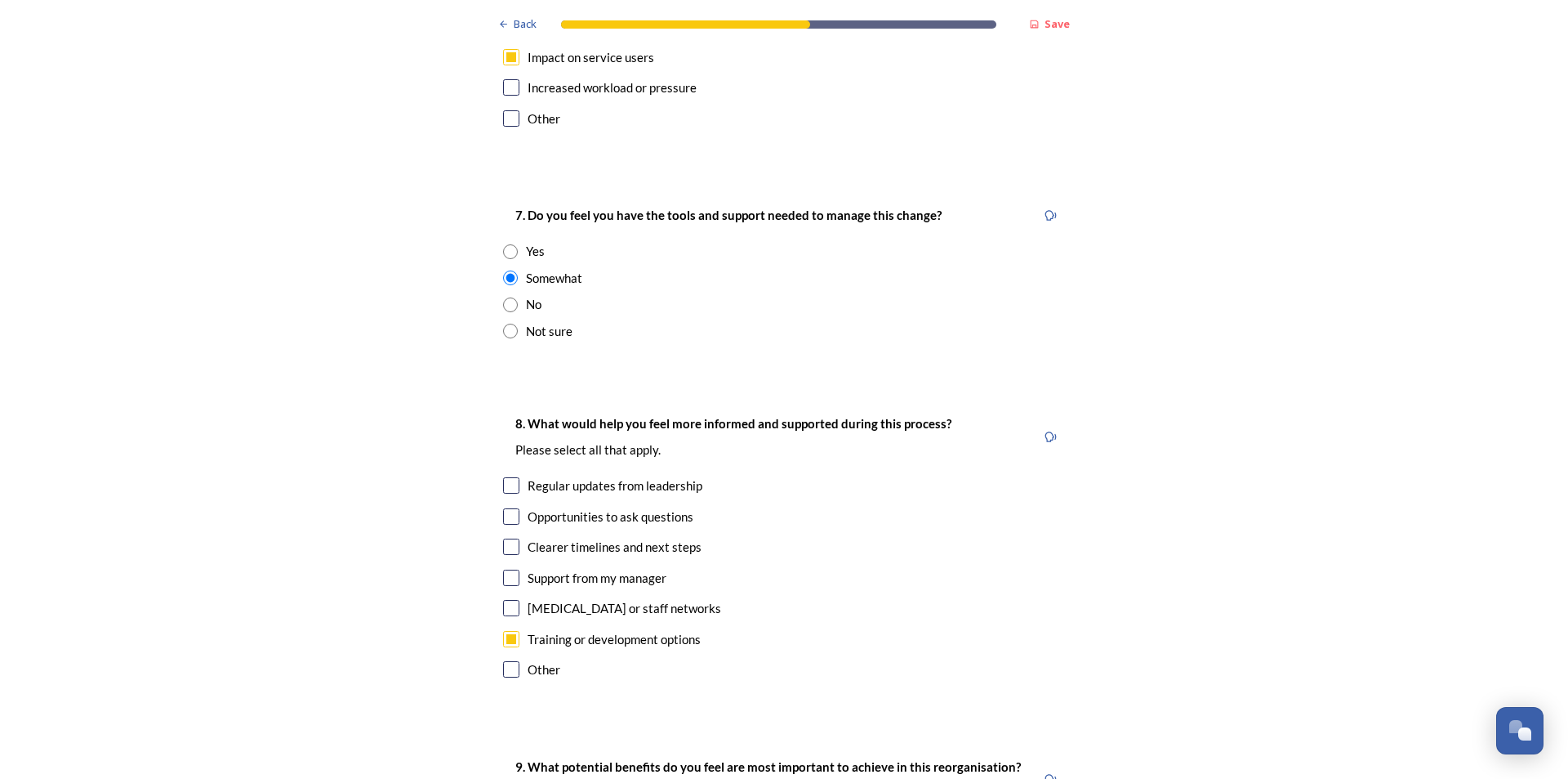
checkbox input "true"
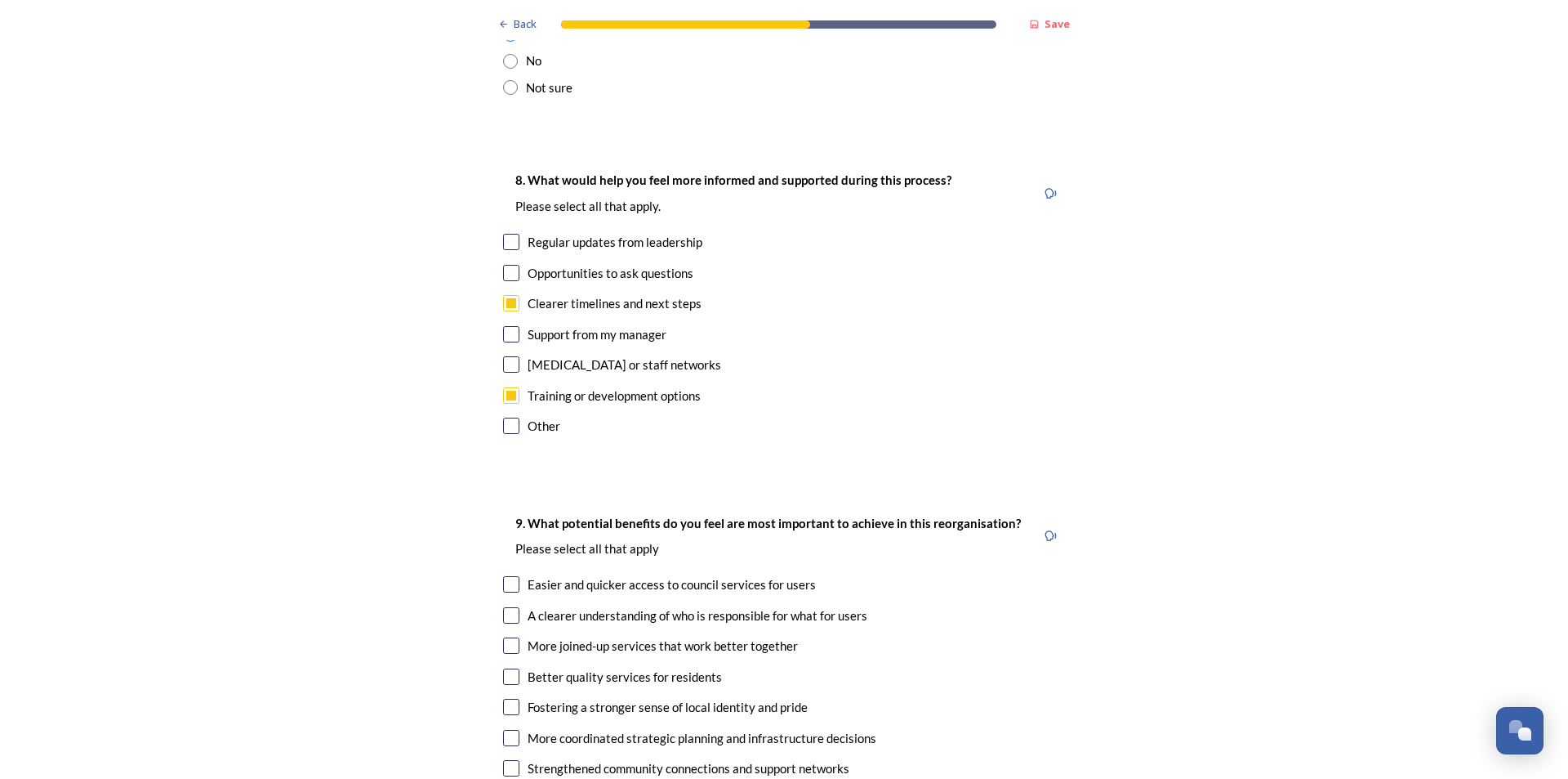
scroll to position [3677, 0]
drag, startPoint x: 660, startPoint y: 438, endPoint x: 713, endPoint y: 447, distance: 53.8
click at [695, 514] on strong "9. What potential benefits do you feel are most important to achieve in this re…" at bounding box center [768, 521] width 506 height 14
click at [715, 503] on div "9. What potential benefits do you feel are most important to achieve in this re…" at bounding box center [768, 535] width 530 height 63
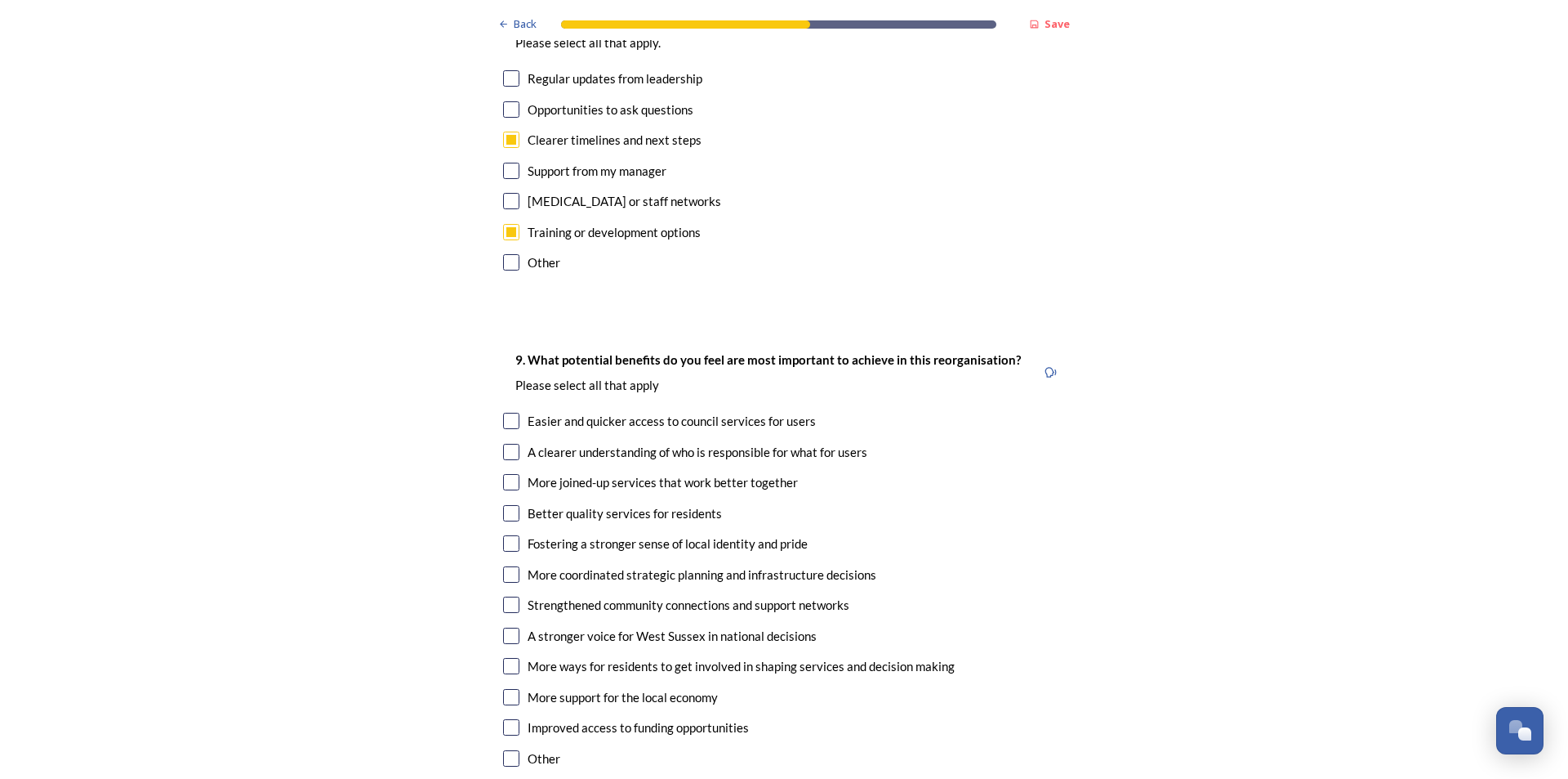
scroll to position [3840, 0]
click at [651, 471] on div "More joined-up services that work better together" at bounding box center [662, 481] width 270 height 19
checkbox input "true"
click at [652, 502] on div "Better quality services for residents" at bounding box center [624, 512] width 195 height 19
checkbox input "true"
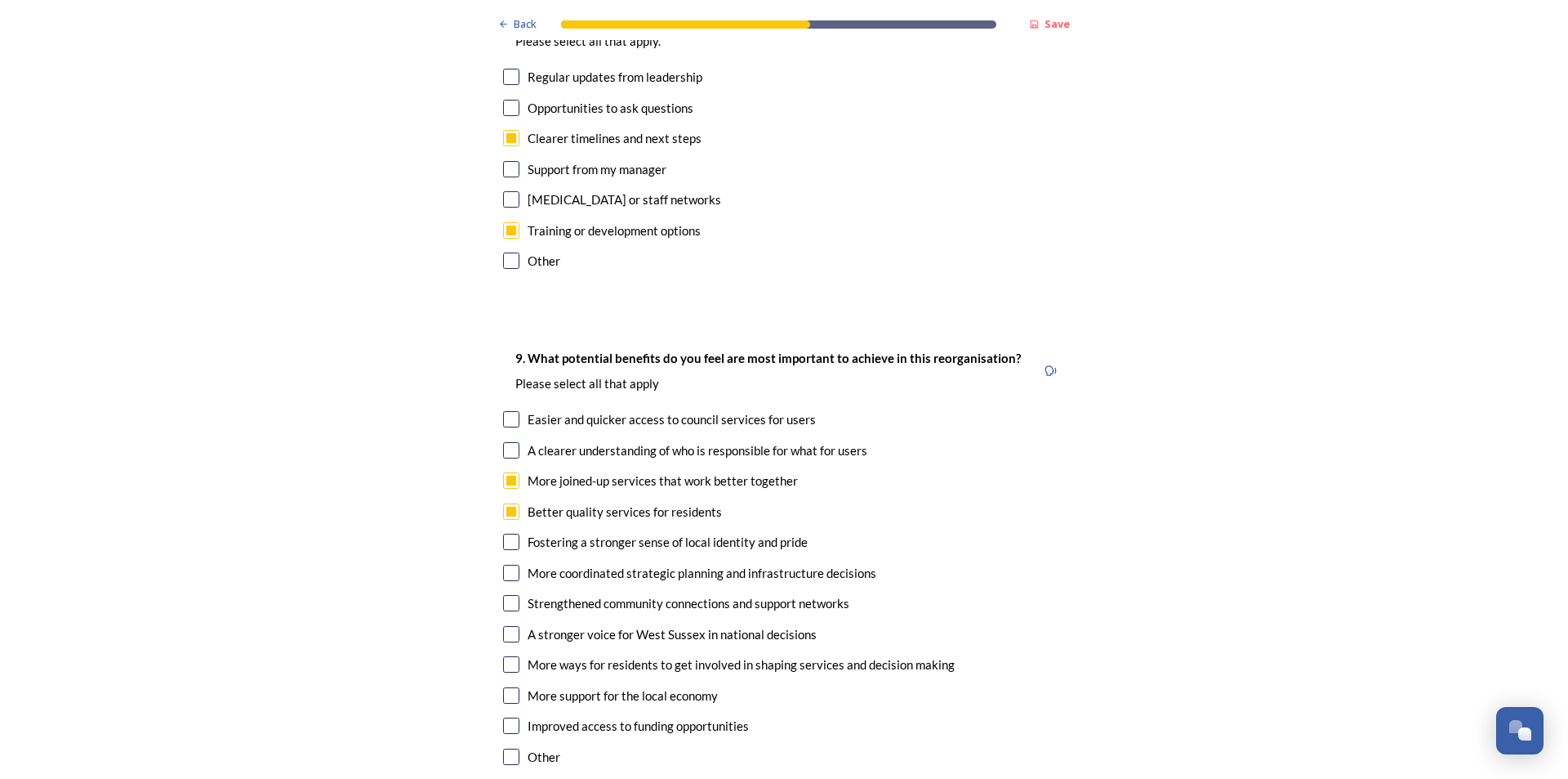
click at [688, 564] on div "More coordinated strategic planning and infrastructure decisions" at bounding box center [702, 573] width 349 height 19
checkbox input "true"
click at [673, 625] on div "A stronger voice for West Sussex in national decisions" at bounding box center [672, 634] width 289 height 19
checkbox input "true"
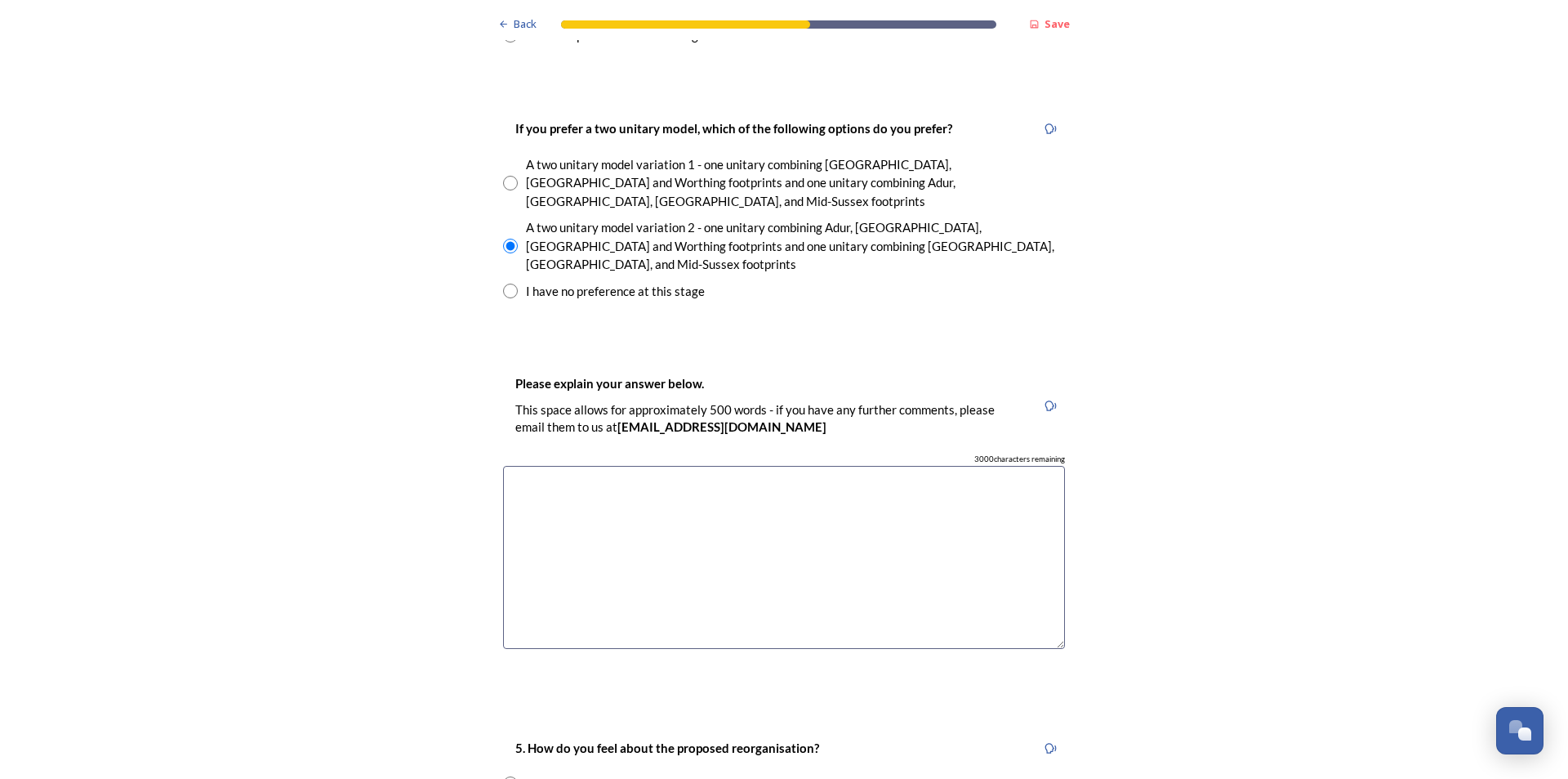
scroll to position [2338, 0]
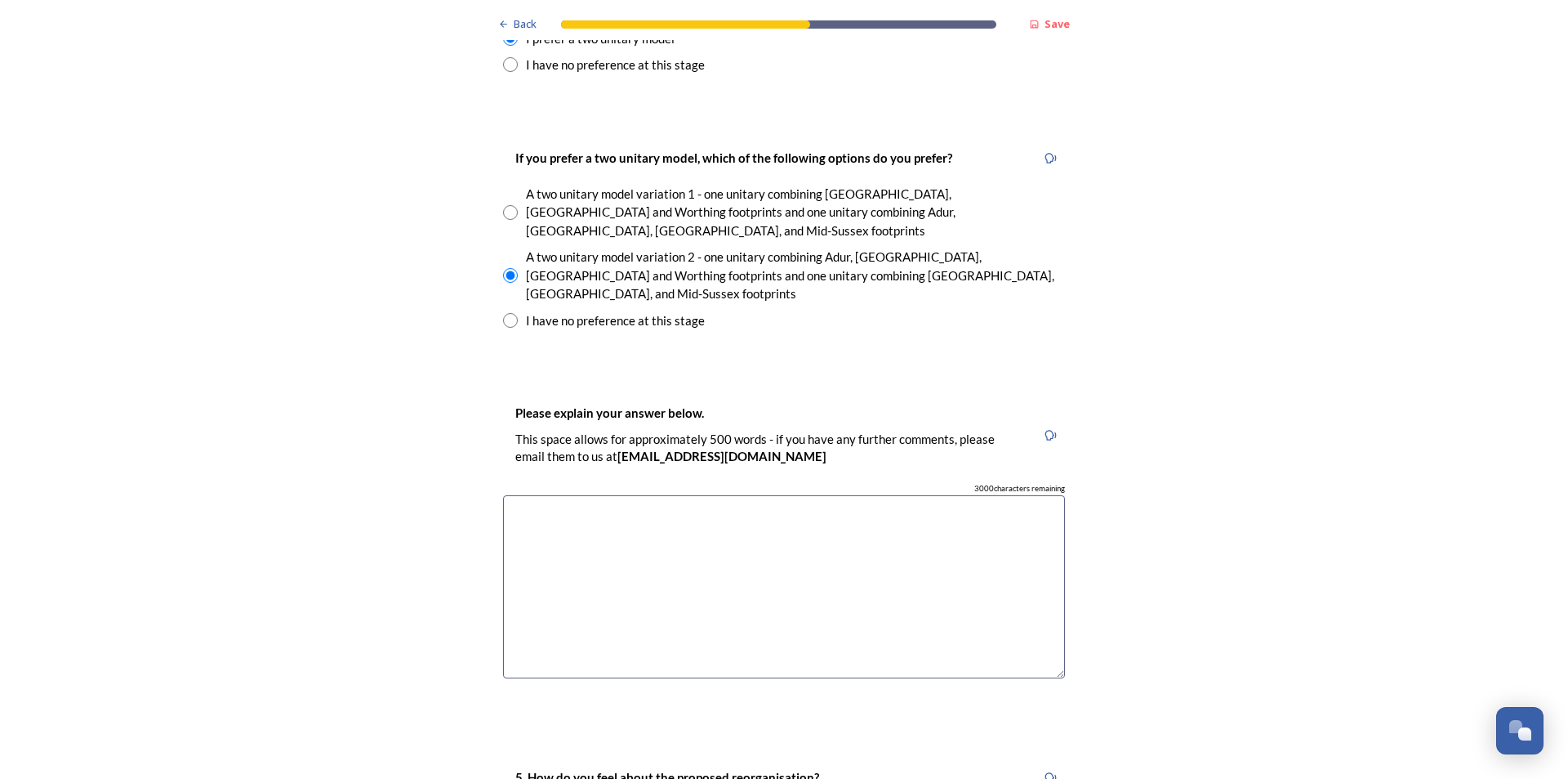
click at [706, 483] on div "3000 characters remaining" at bounding box center [784, 489] width 562 height 12
click at [708, 495] on textarea at bounding box center [784, 587] width 562 height 184
type textarea "H"
click at [962, 495] on textarea "option 2 makes more sense in my opinion as it generally keeps coastal and "inla…" at bounding box center [784, 587] width 562 height 184
click at [586, 495] on textarea "[MEDICAL_DATA] makes more sense in my opinion as it generally keeps coastal and…" at bounding box center [784, 587] width 562 height 184
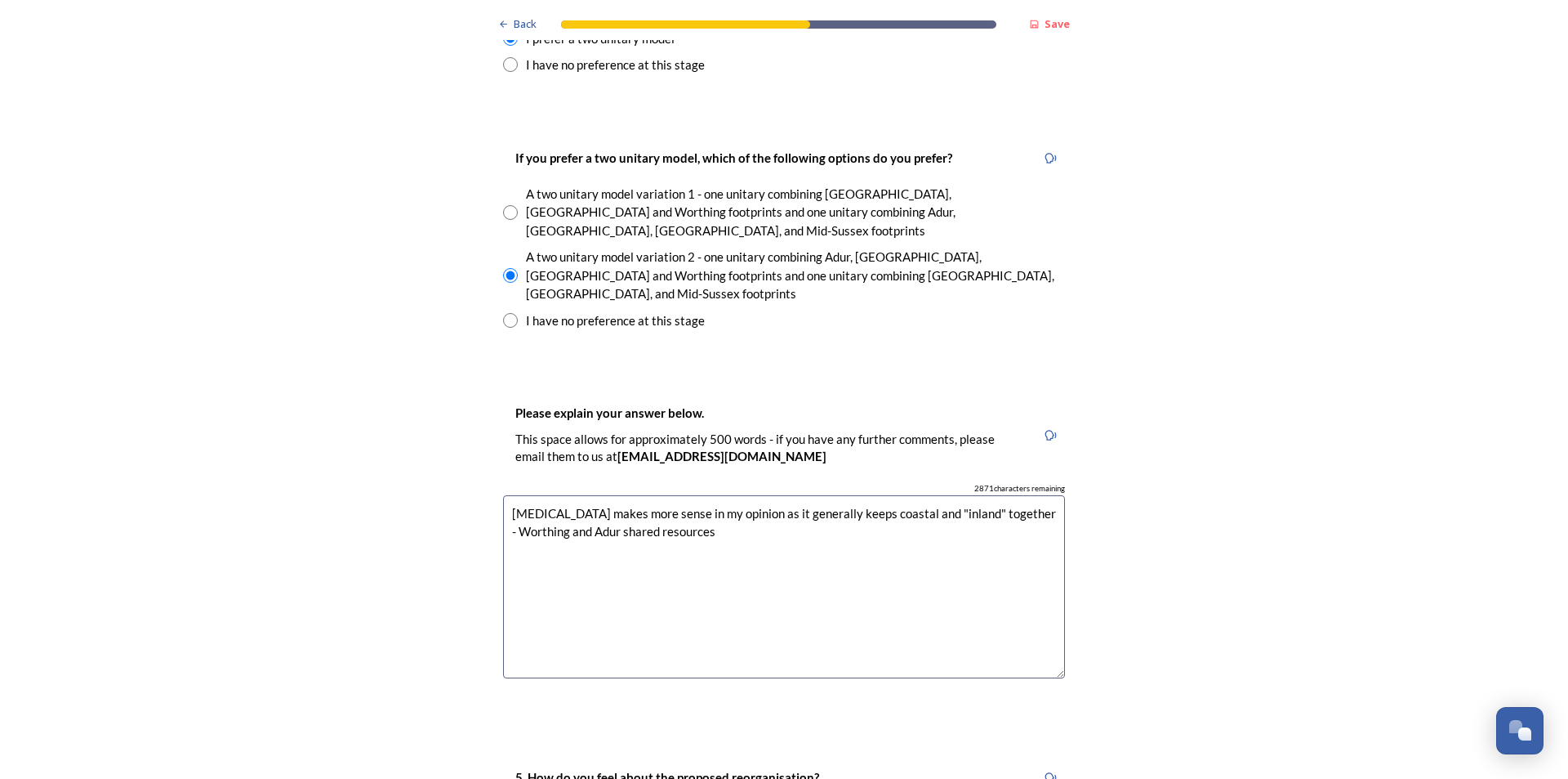
drag, startPoint x: 526, startPoint y: 443, endPoint x: 542, endPoint y: 443, distance: 16.0
click at [542, 495] on textarea "[MEDICAL_DATA] makes more sense in my opinion as it generally keeps coastal and…" at bounding box center [784, 587] width 562 height 184
drag, startPoint x: 542, startPoint y: 443, endPoint x: 734, endPoint y: 530, distance: 210.8
click at [775, 570] on textarea "[MEDICAL_DATA] makes more sense in my opinion as it generally keeps coastal and…" at bounding box center [784, 587] width 562 height 184
click at [999, 495] on textarea "[MEDICAL_DATA] makes more sense in my opinion as it generally keeps coastal and…" at bounding box center [784, 587] width 562 height 184
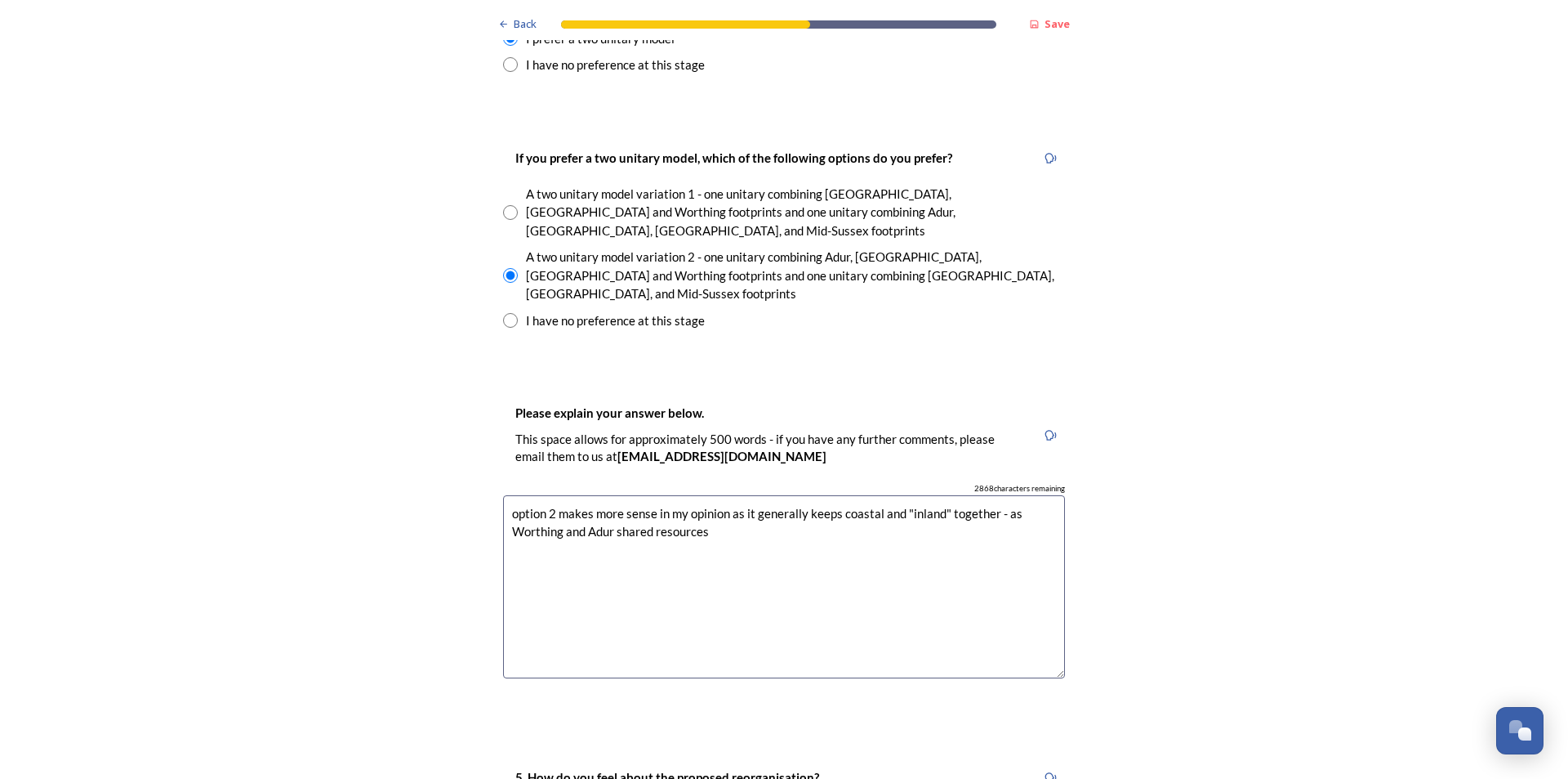
click at [613, 495] on textarea "option 2 makes more sense in my opinion as it generally keeps coastal and "inla…" at bounding box center [784, 587] width 562 height 184
click at [709, 495] on textarea "option 2 makes more sense in my opinion as it generally keeps coastal and "inla…" at bounding box center [784, 587] width 562 height 184
click at [709, 495] on textarea "[MEDICAL_DATA] makes more sense in my opinion as it generally keeps coastal and…" at bounding box center [784, 587] width 562 height 184
click at [922, 495] on textarea "[MEDICAL_DATA] makes more sense in my opinion as it generally keeps coastal and…" at bounding box center [784, 587] width 562 height 184
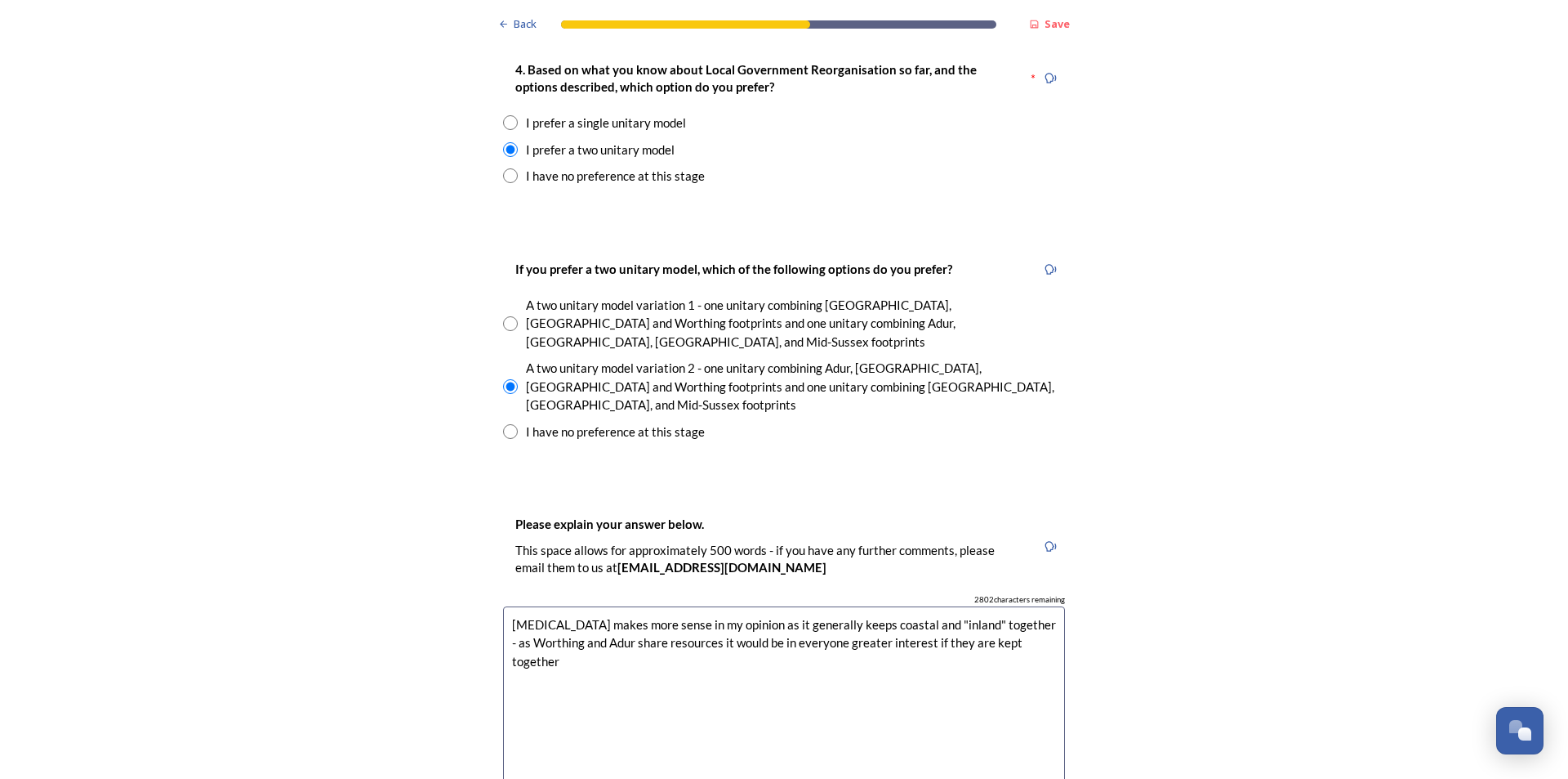
scroll to position [2256, 0]
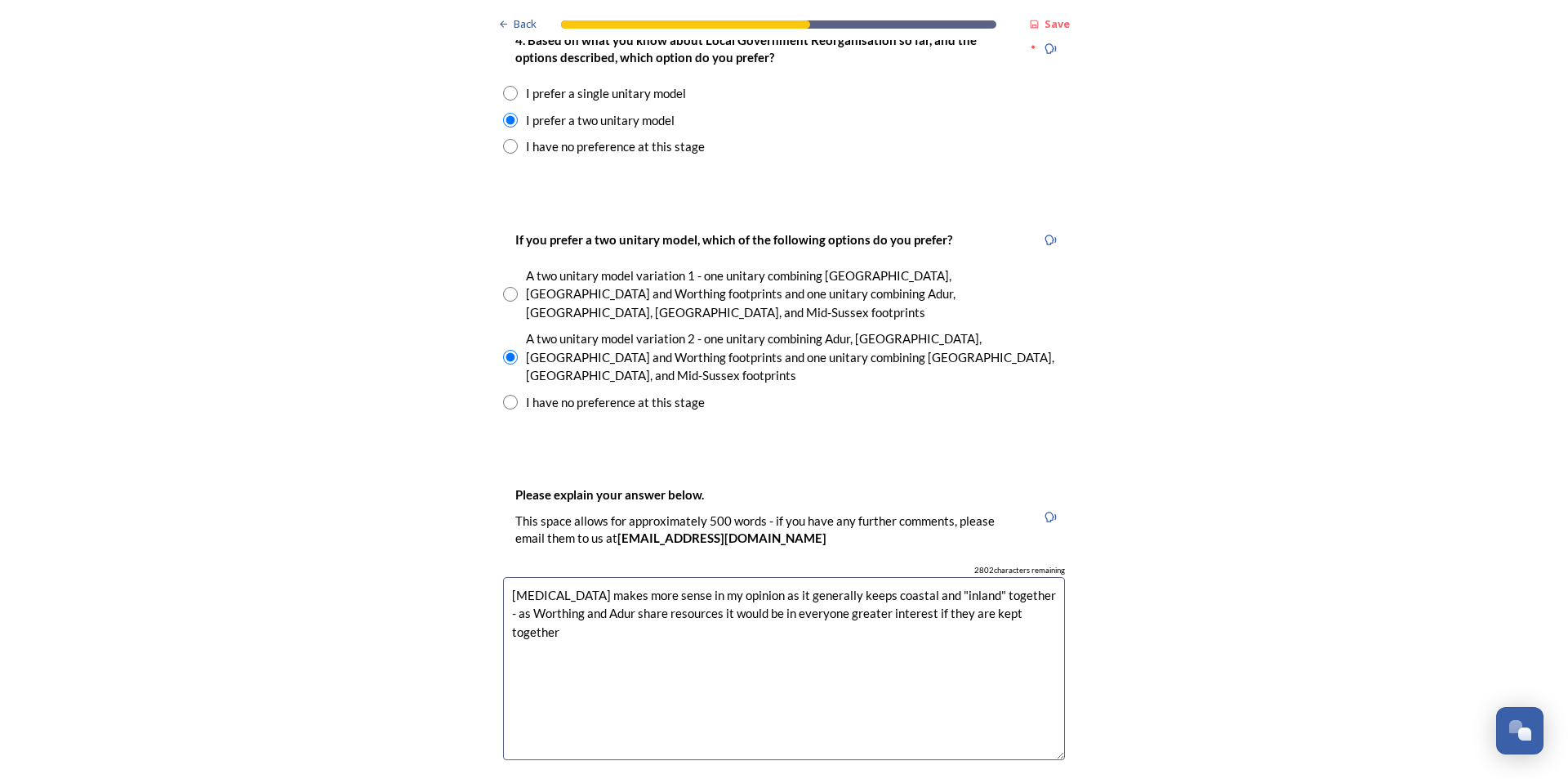
click at [1037, 577] on textarea "[MEDICAL_DATA] makes more sense in my opinion as it generally keeps coastal and…" at bounding box center [784, 669] width 562 height 184
click at [1036, 577] on textarea "[MEDICAL_DATA] makes more sense in my opinion as it generally keeps coastal and…" at bounding box center [784, 669] width 562 height 184
click at [1042, 577] on textarea "[MEDICAL_DATA] makes more sense in my opinion as it generally keeps coastal and…" at bounding box center [784, 669] width 562 height 184
click at [1057, 577] on textarea "[MEDICAL_DATA] makes more sense in my opinion as it generally keeps coastal and…" at bounding box center [784, 669] width 562 height 184
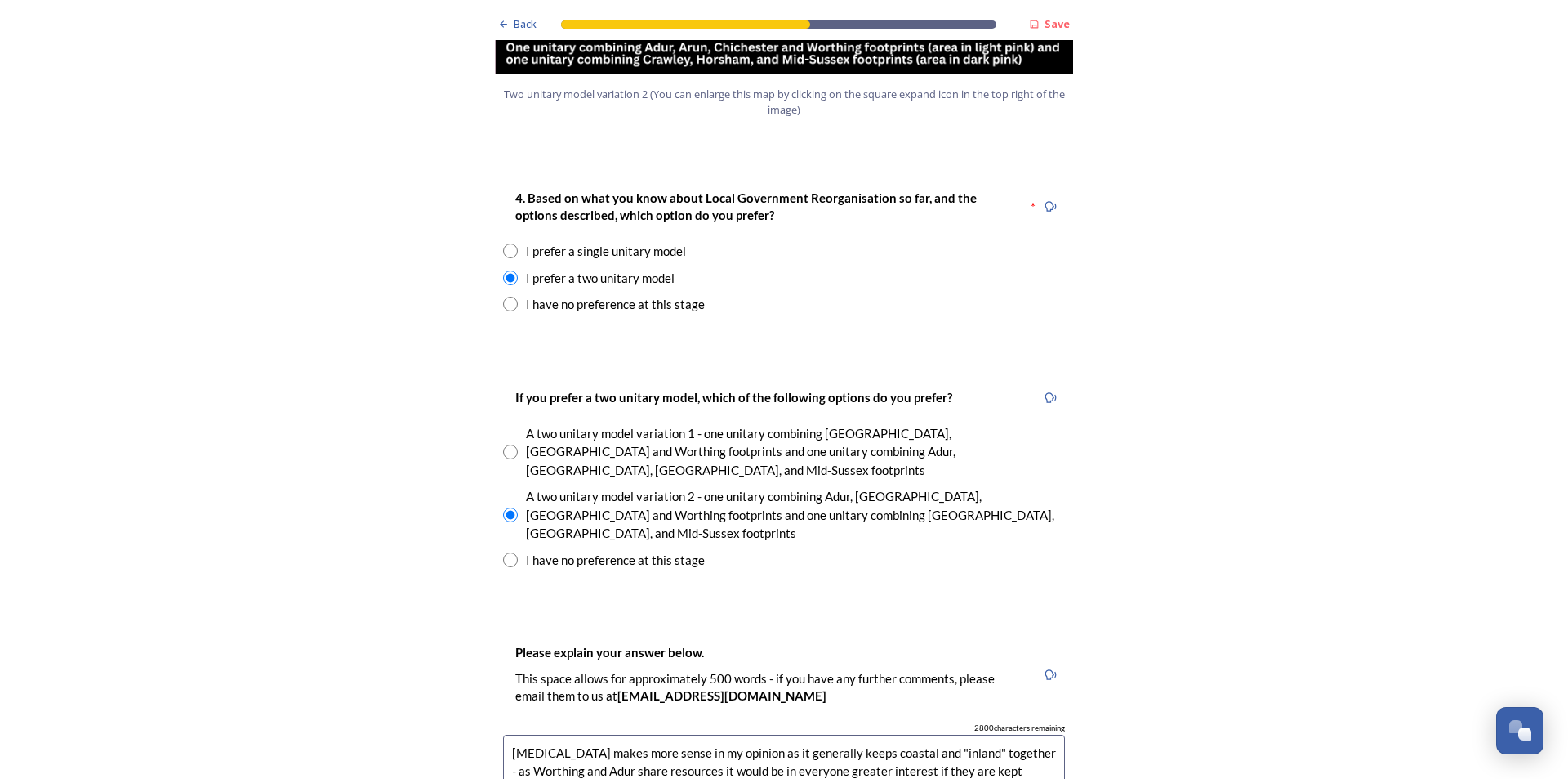
scroll to position [2174, 0]
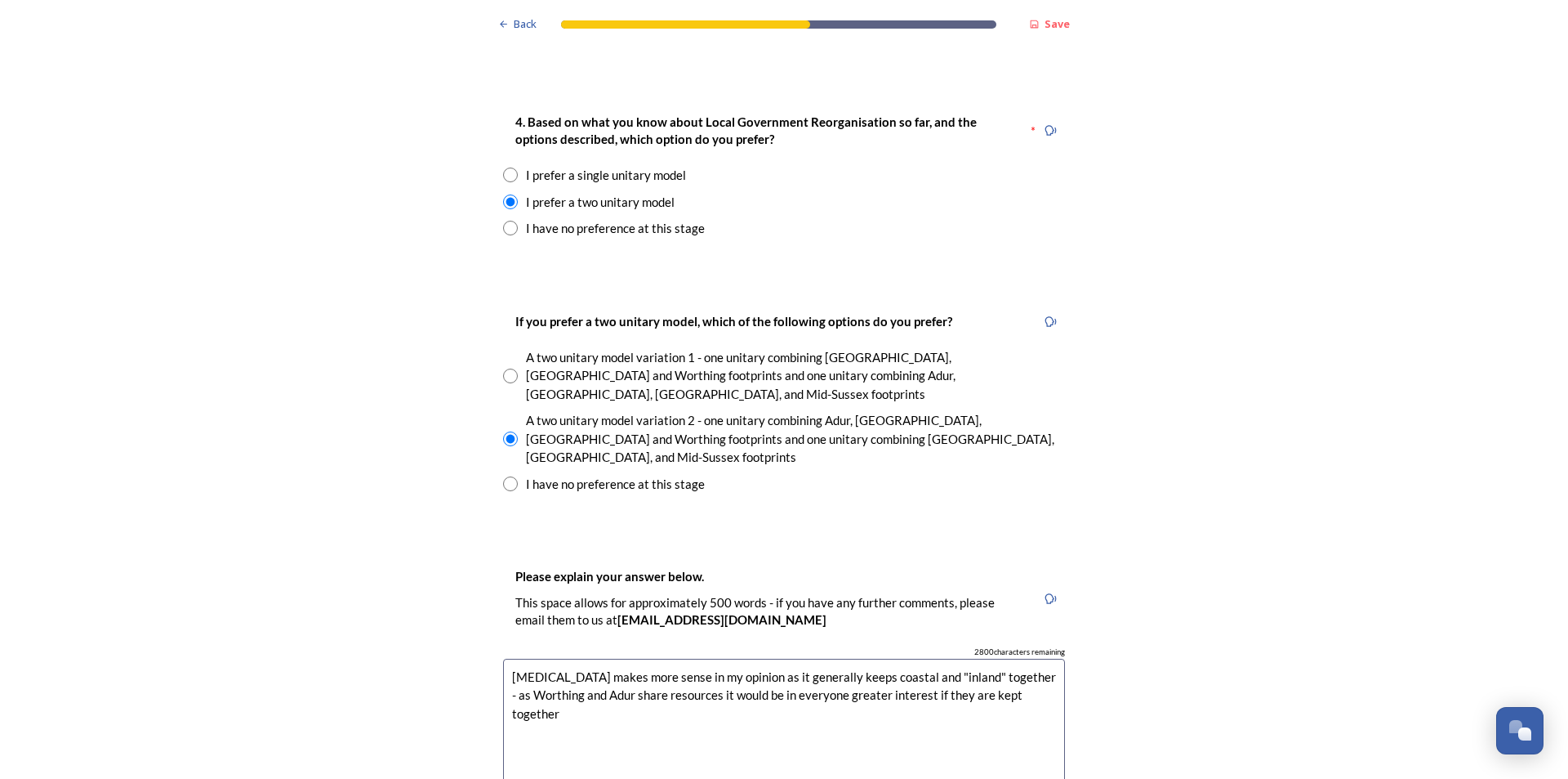
click at [616, 658] on textarea "[MEDICAL_DATA] makes more sense in my opinion as it generally keeps coastal and…" at bounding box center [784, 750] width 562 height 184
click at [1036, 658] on textarea "[MEDICAL_DATA] makes more sense in my opinion as it generally keeps coastal and…" at bounding box center [784, 750] width 562 height 184
click at [1040, 658] on textarea "[MEDICAL_DATA] makes more sense in my opinion as it generally keeps coastal and…" at bounding box center [784, 750] width 562 height 184
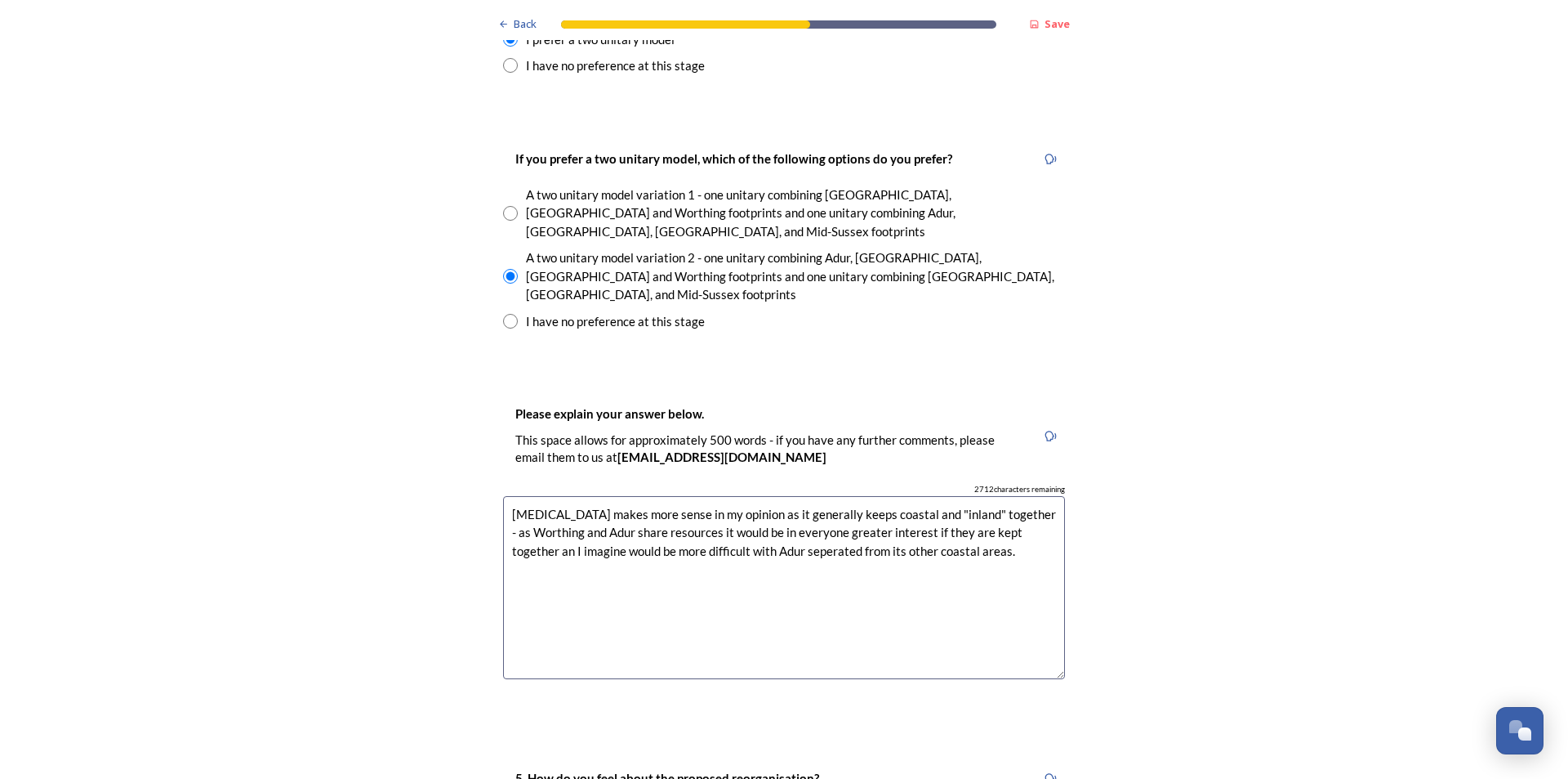
scroll to position [2338, 0]
click at [710, 503] on textarea "[MEDICAL_DATA] makes more sense in my opinion as it generally keeps coastal and…" at bounding box center [784, 587] width 562 height 184
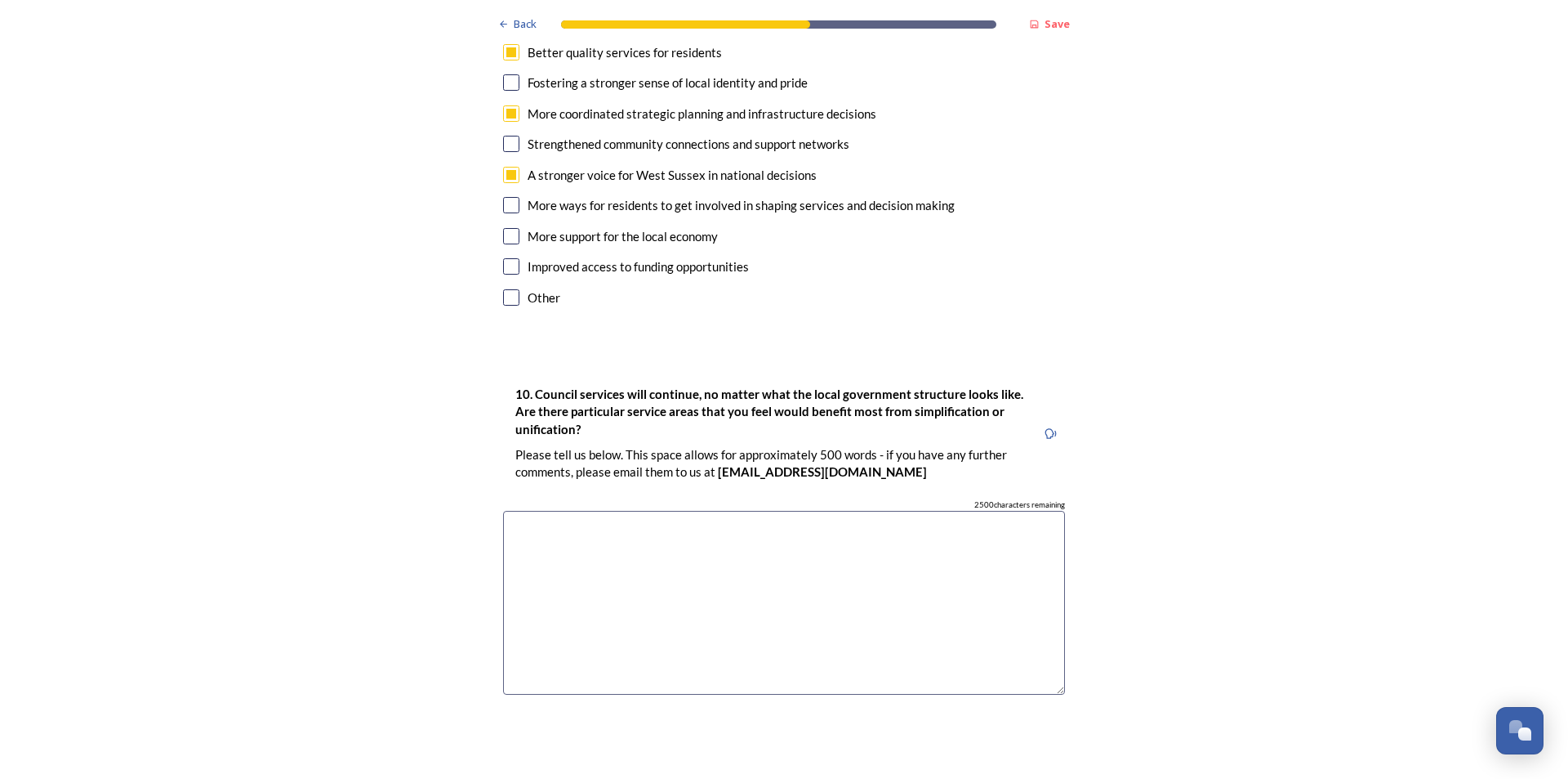
scroll to position [4462, 0]
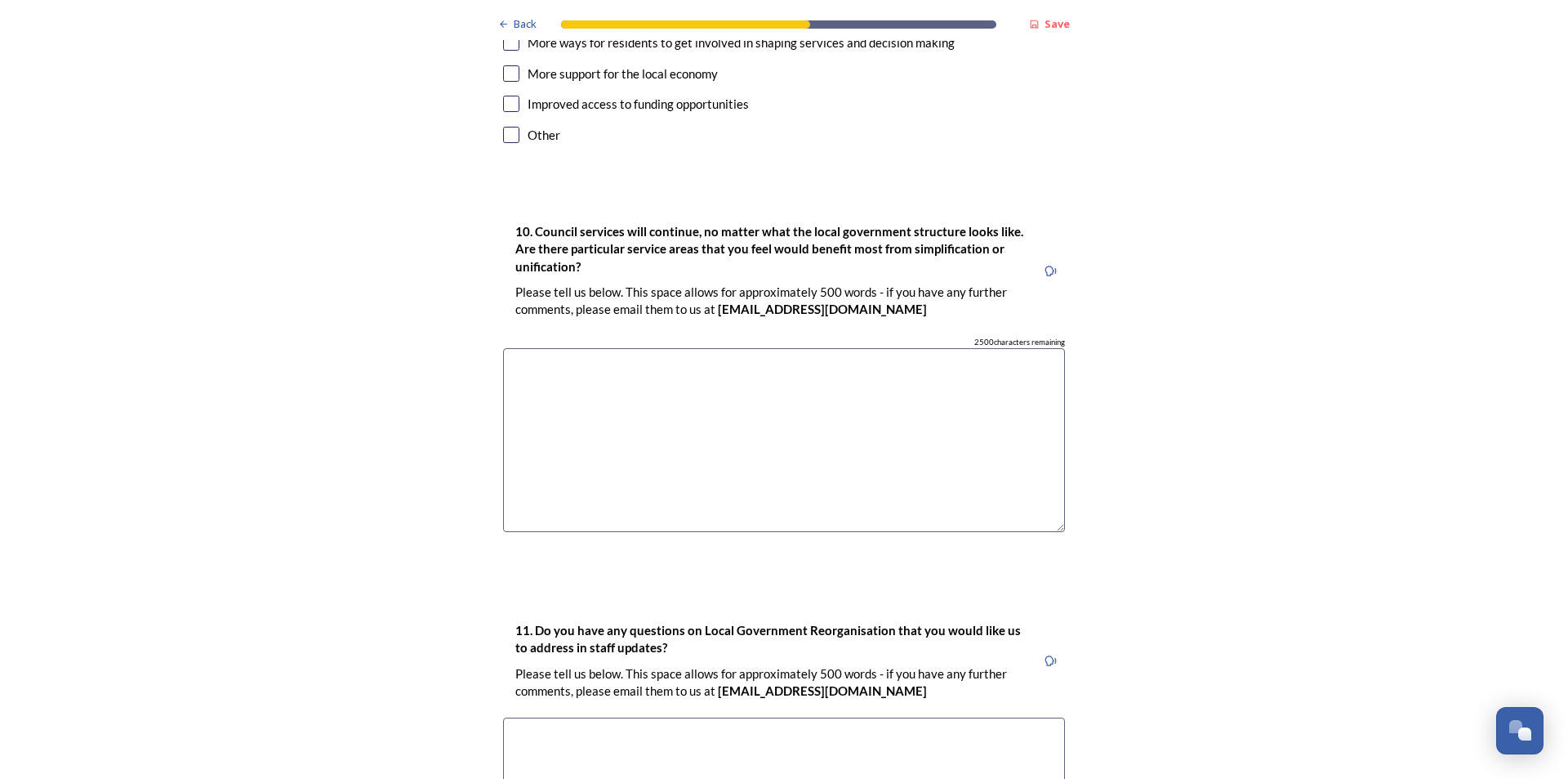
type textarea "[MEDICAL_DATA] makes more sense in my opinion as it generally keeps coastal and…"
click at [634, 352] on textarea at bounding box center [784, 440] width 562 height 184
type textarea "h"
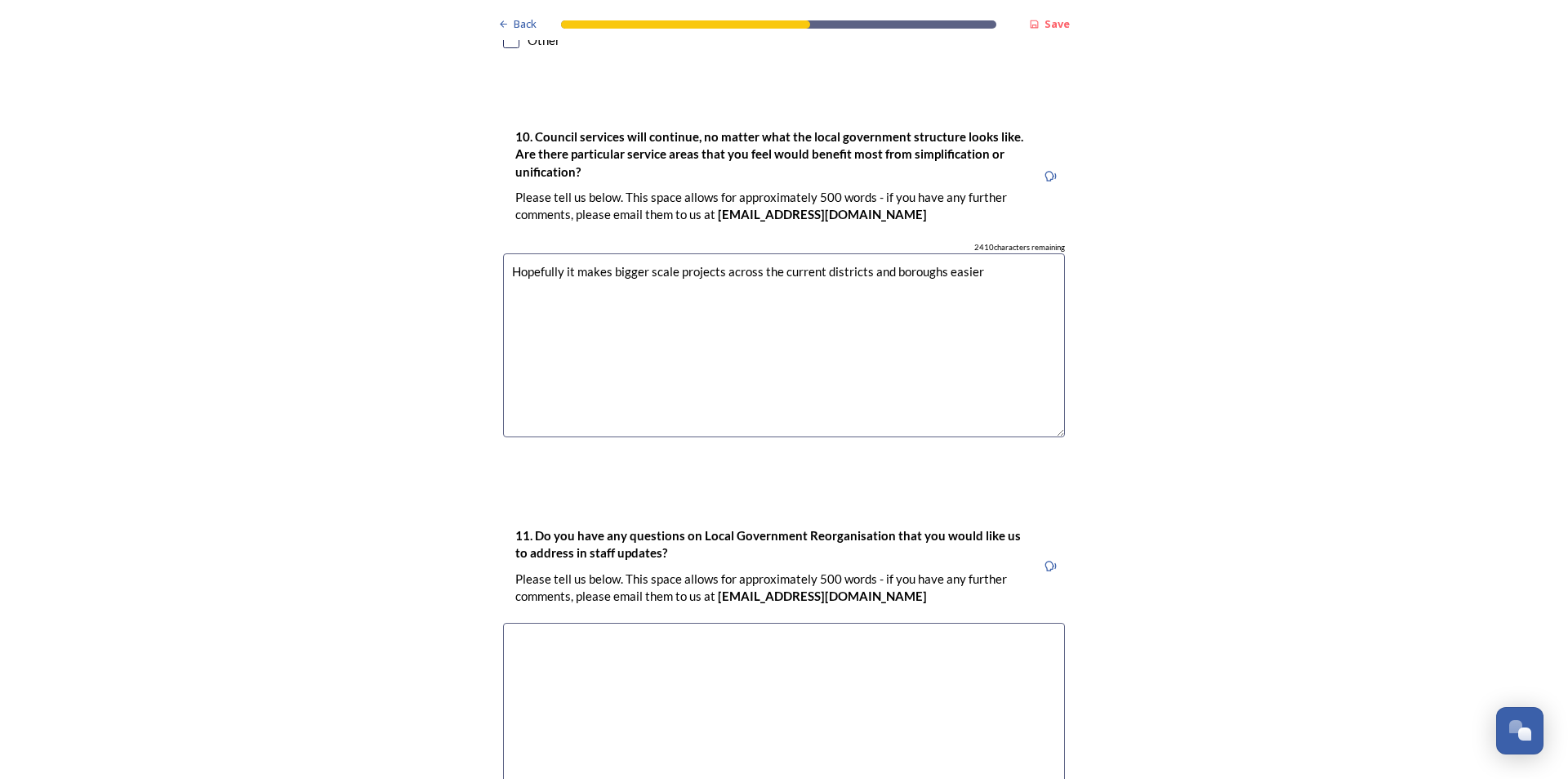
scroll to position [4708, 0]
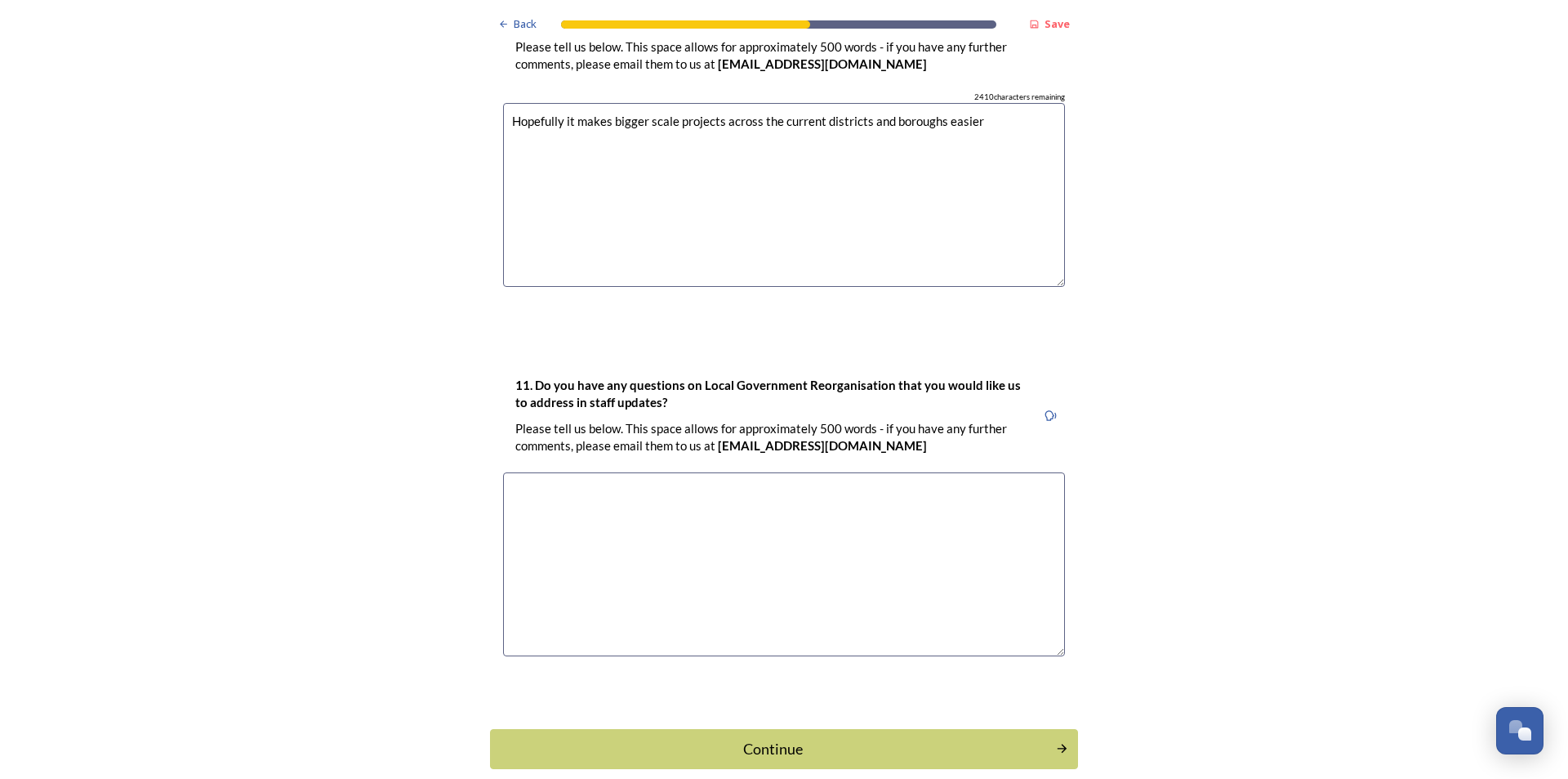
type textarea "Hopefully it makes bigger scale projects across the current districts and borou…"
click at [815, 472] on textarea at bounding box center [784, 564] width 562 height 184
click at [828, 737] on div "Continue" at bounding box center [773, 748] width 553 height 22
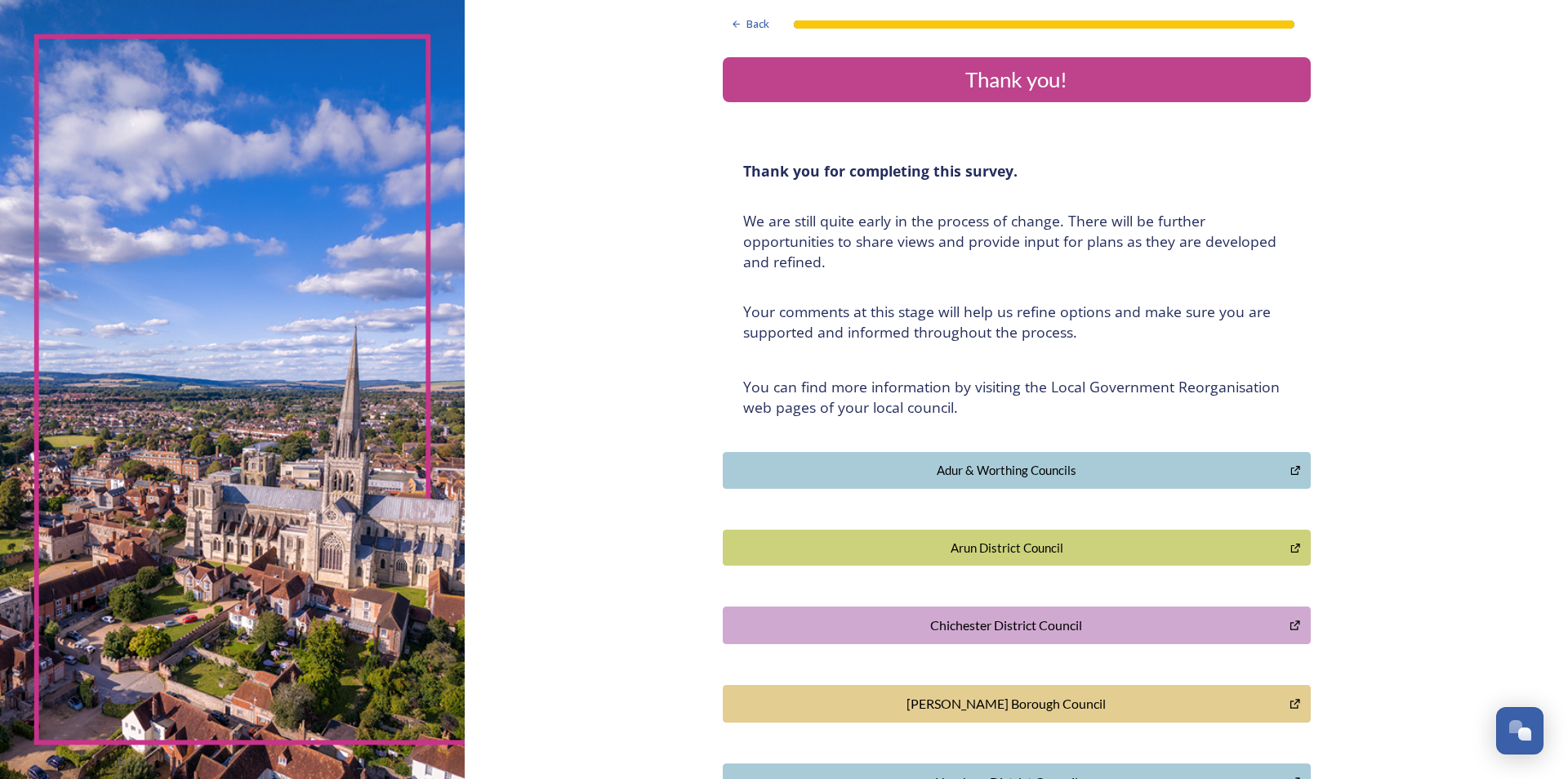
scroll to position [245, 0]
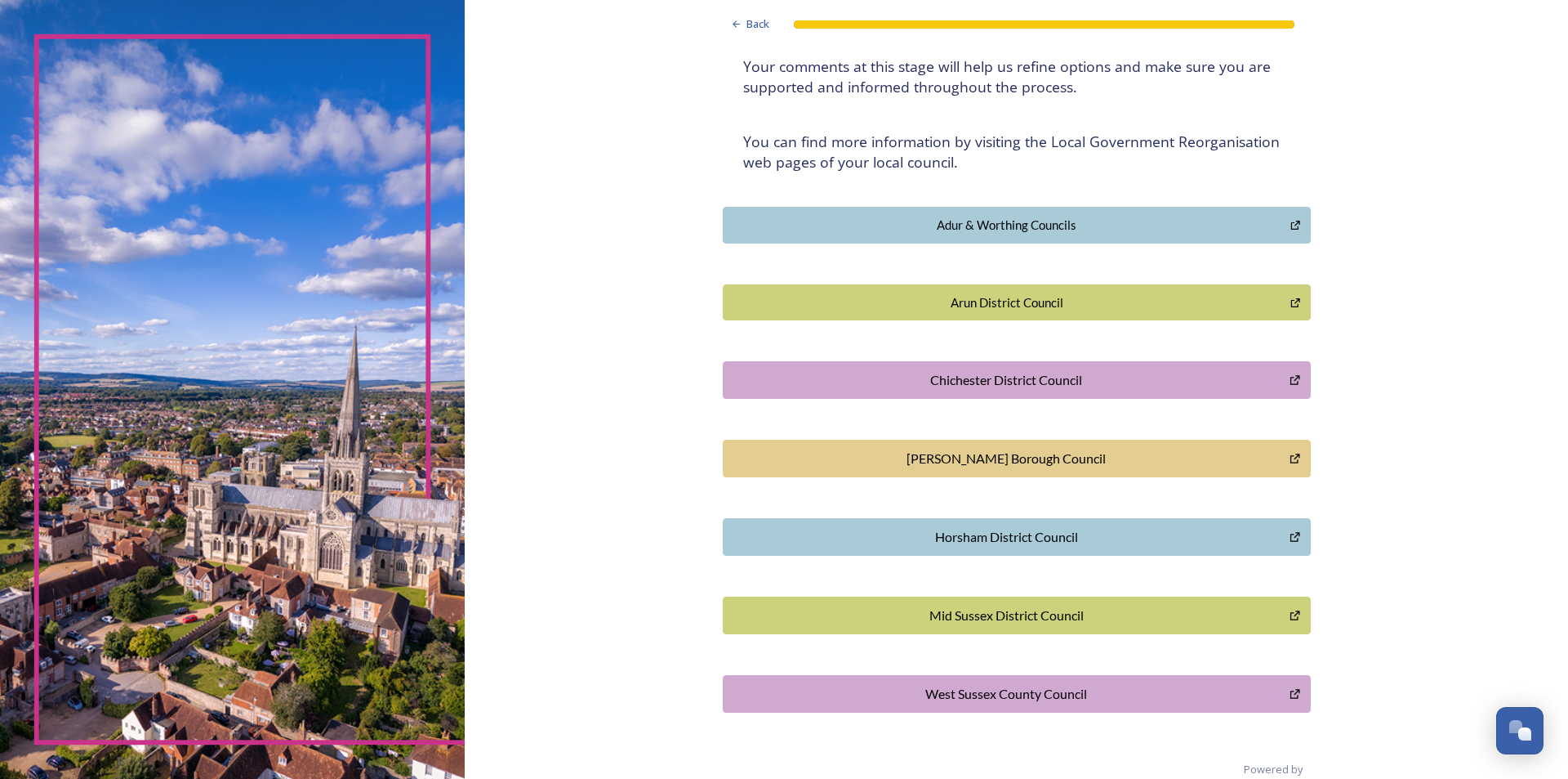
click at [1022, 528] on div "Horsham District Council" at bounding box center [1006, 536] width 549 height 19
